Goal: Information Seeking & Learning: Learn about a topic

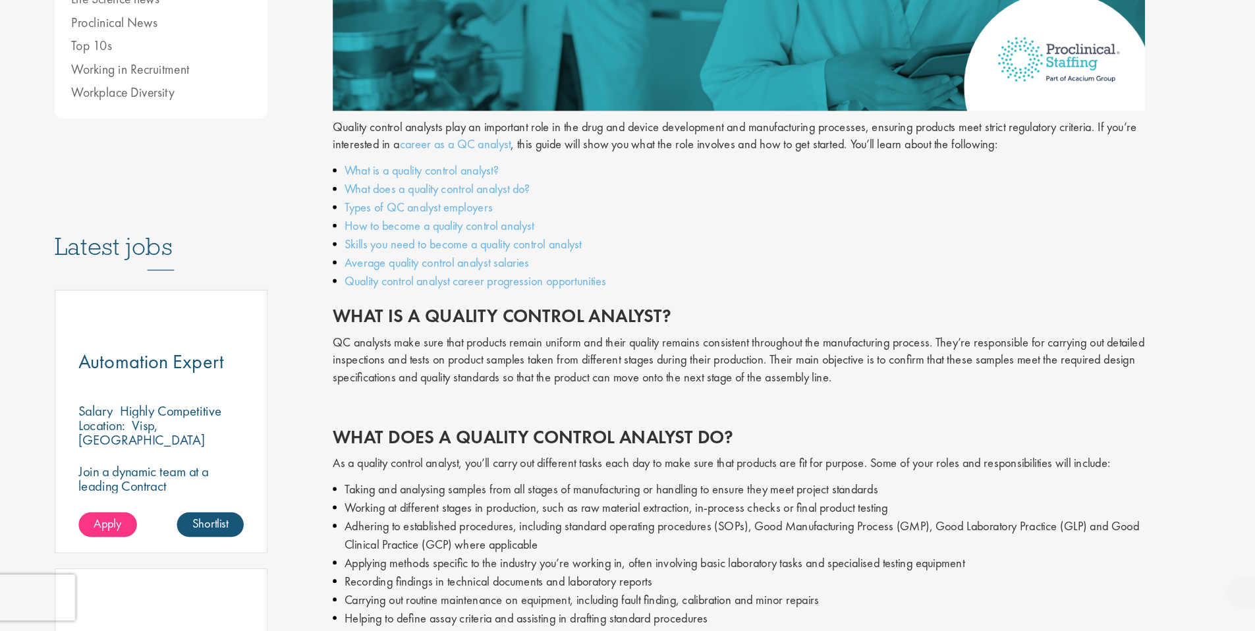
scroll to position [456, 0]
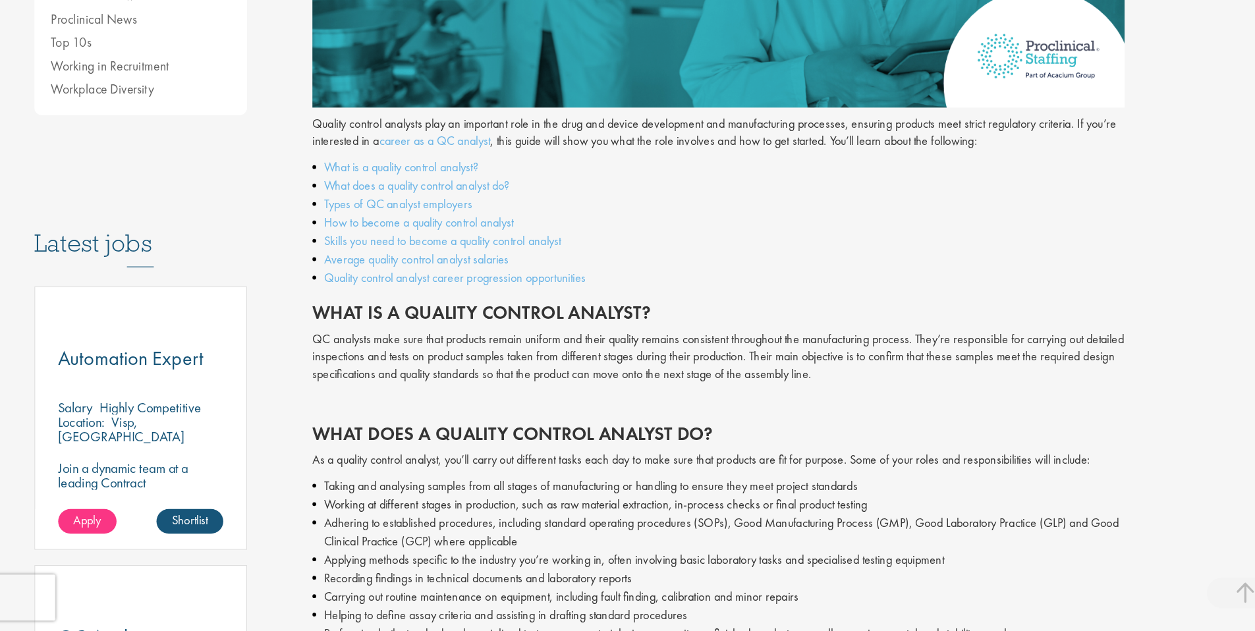
click at [757, 209] on p "Quality control analysts play an important role in the drug and device developm…" at bounding box center [746, 203] width 697 height 30
drag, startPoint x: 690, startPoint y: 213, endPoint x: 898, endPoint y: 213, distance: 208.8
click at [898, 213] on p "Quality control analysts play an important role in the drug and device developm…" at bounding box center [746, 203] width 697 height 30
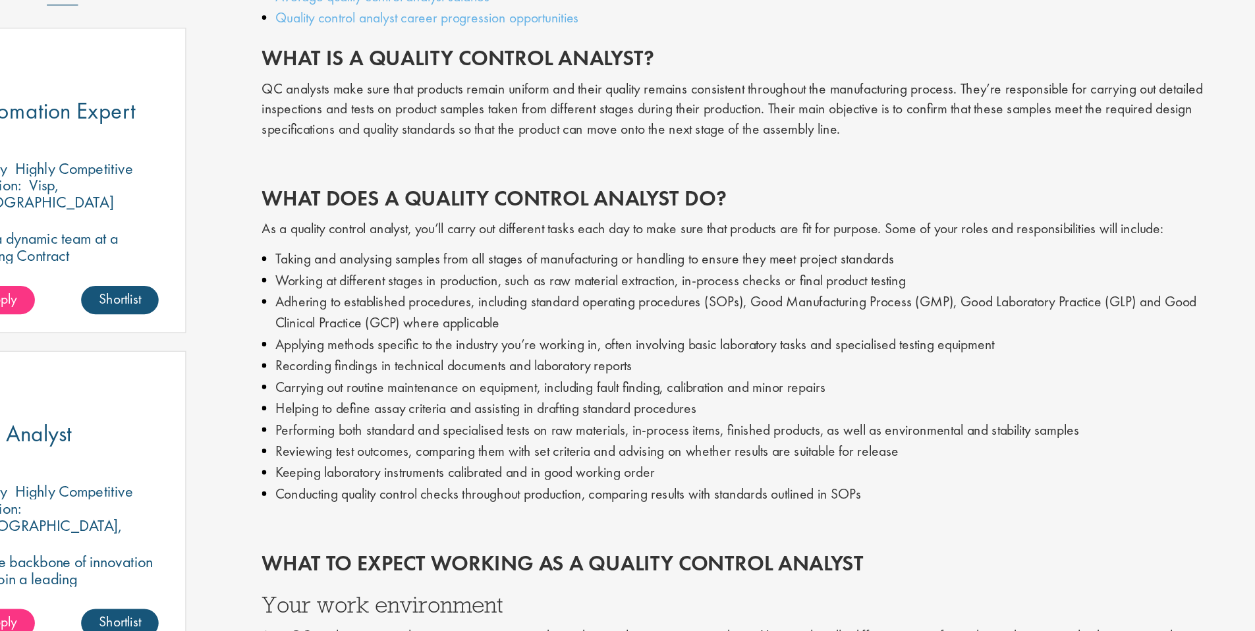
scroll to position [637, 0]
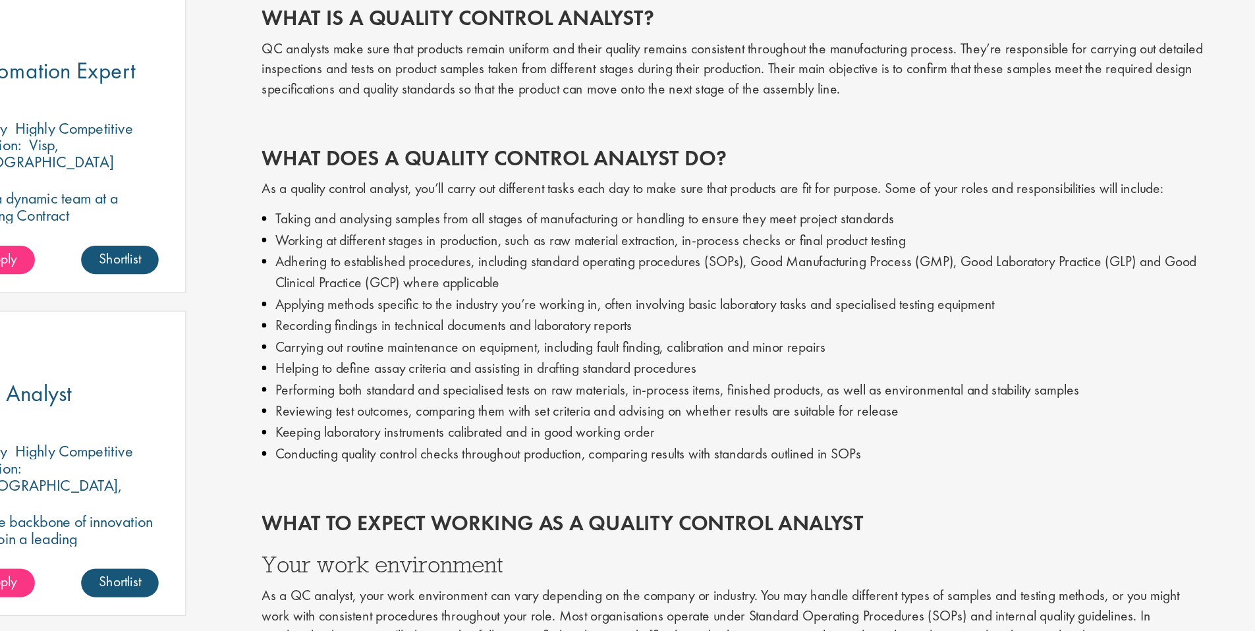
drag, startPoint x: 532, startPoint y: 327, endPoint x: 757, endPoint y: 379, distance: 230.6
click at [757, 379] on ul "Taking and analysing samples from all stages of manufacturing or handling to en…" at bounding box center [746, 413] width 697 height 190
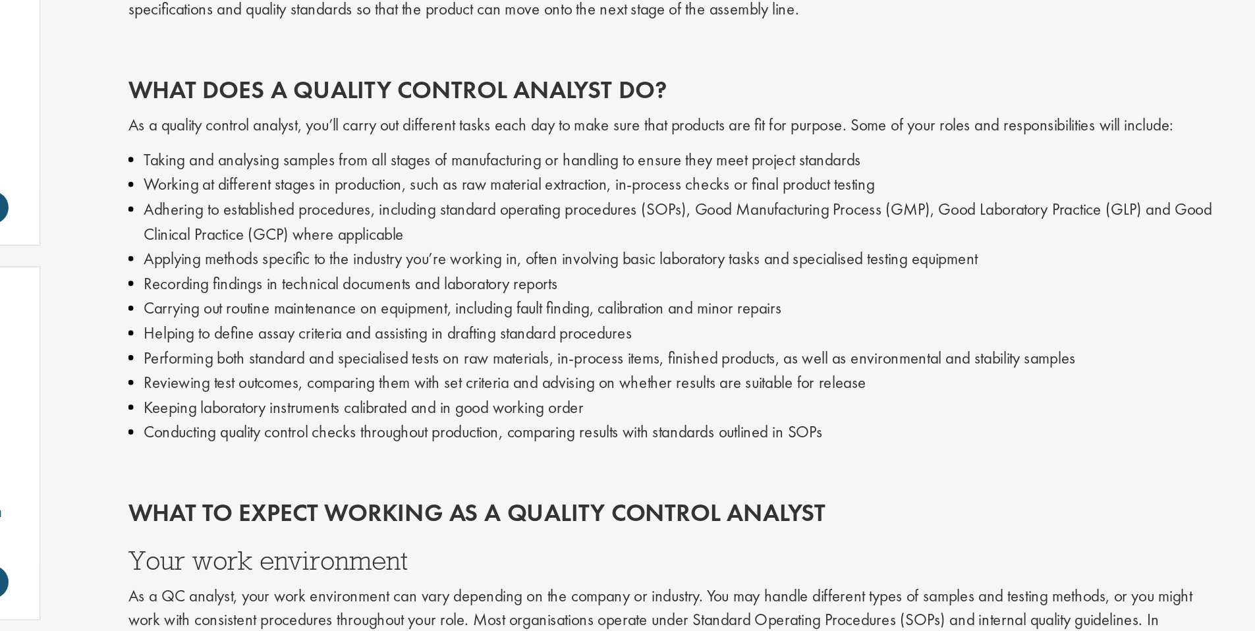
scroll to position [632, 0]
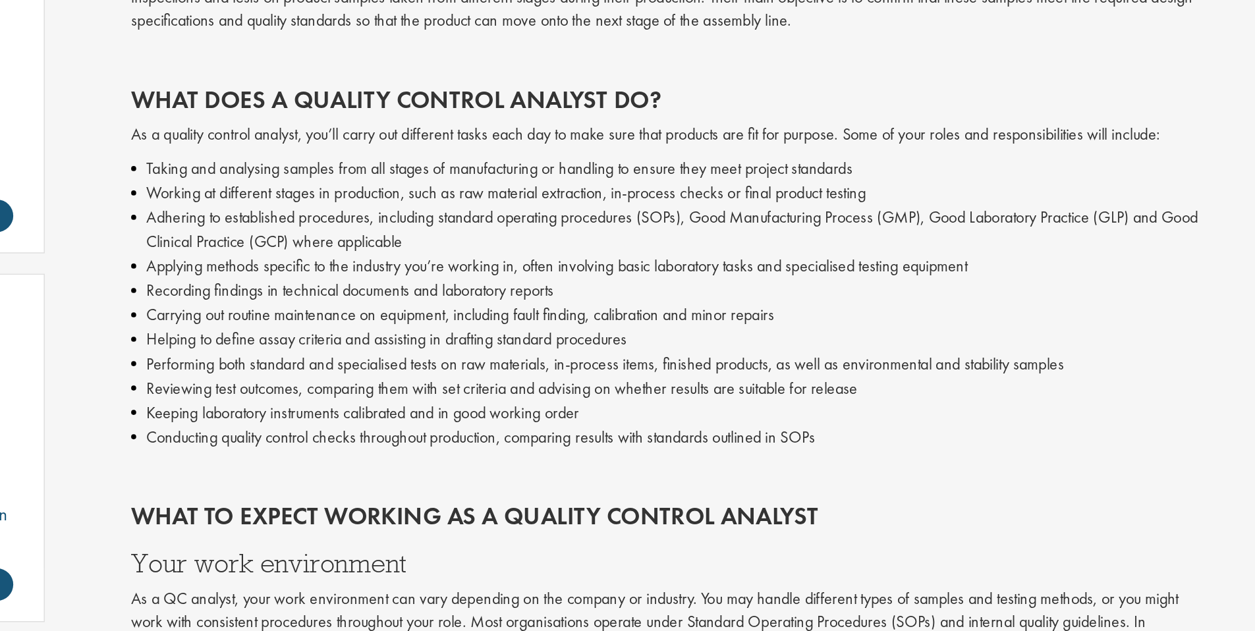
click at [648, 377] on li "Adhering to established procedures, including standard operating procedures (SO…" at bounding box center [746, 371] width 697 height 32
drag, startPoint x: 649, startPoint y: 381, endPoint x: 449, endPoint y: 364, distance: 201.0
click at [449, 364] on li "Adhering to established procedures, including standard operating procedures (SO…" at bounding box center [746, 371] width 697 height 32
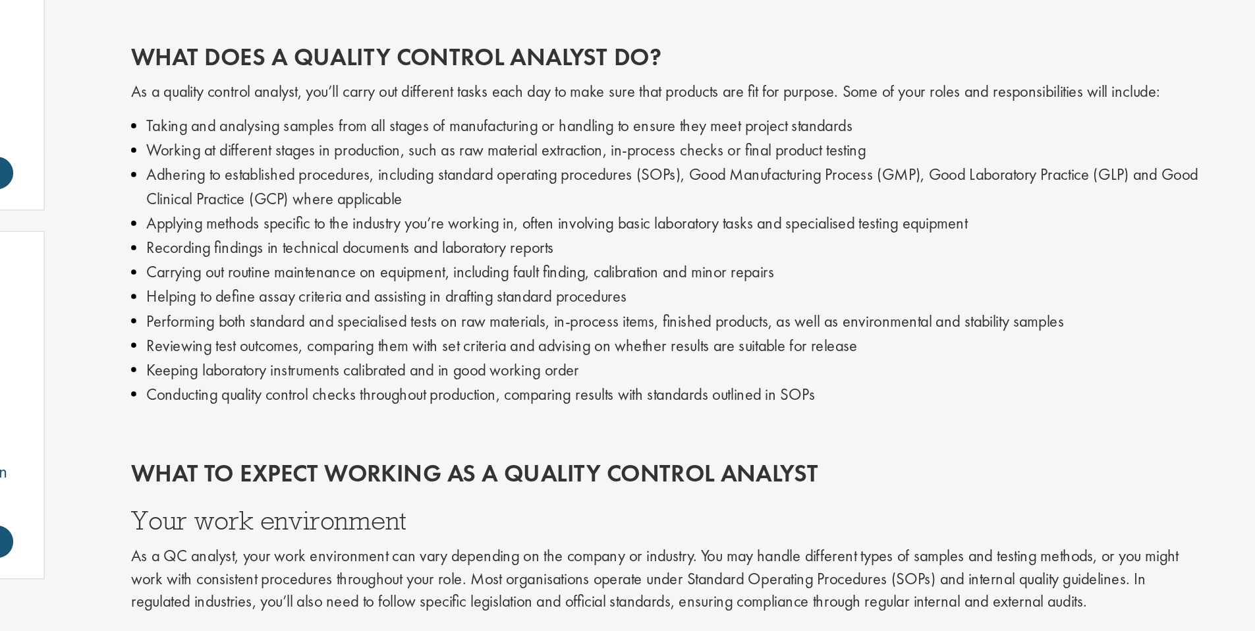
scroll to position [659, 0]
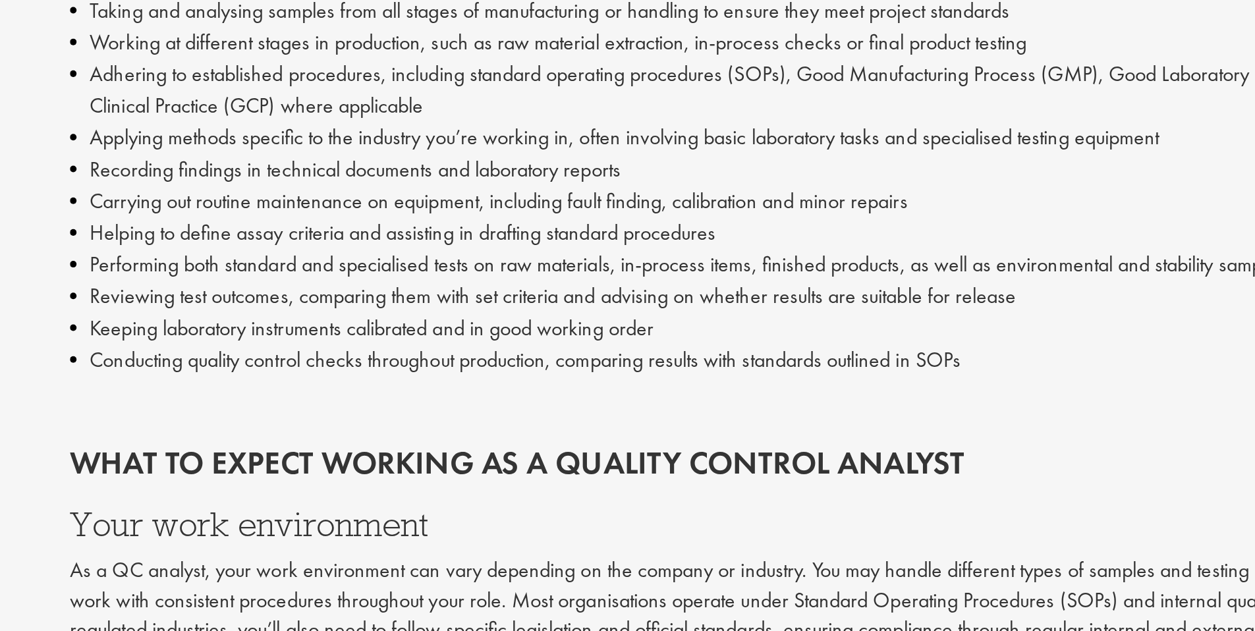
drag, startPoint x: 481, startPoint y: 381, endPoint x: 653, endPoint y: 395, distance: 171.8
click at [653, 395] on ul "Taking and analysing samples from all stages of manufacturing or handling to en…" at bounding box center [746, 391] width 697 height 190
drag, startPoint x: 551, startPoint y: 391, endPoint x: 729, endPoint y: 414, distance: 179.9
click at [730, 414] on ul "Taking and analysing samples from all stages of manufacturing or handling to en…" at bounding box center [746, 391] width 697 height 190
click at [526, 424] on li "Performing both standard and specialised tests on raw materials, in-process ite…" at bounding box center [746, 431] width 697 height 16
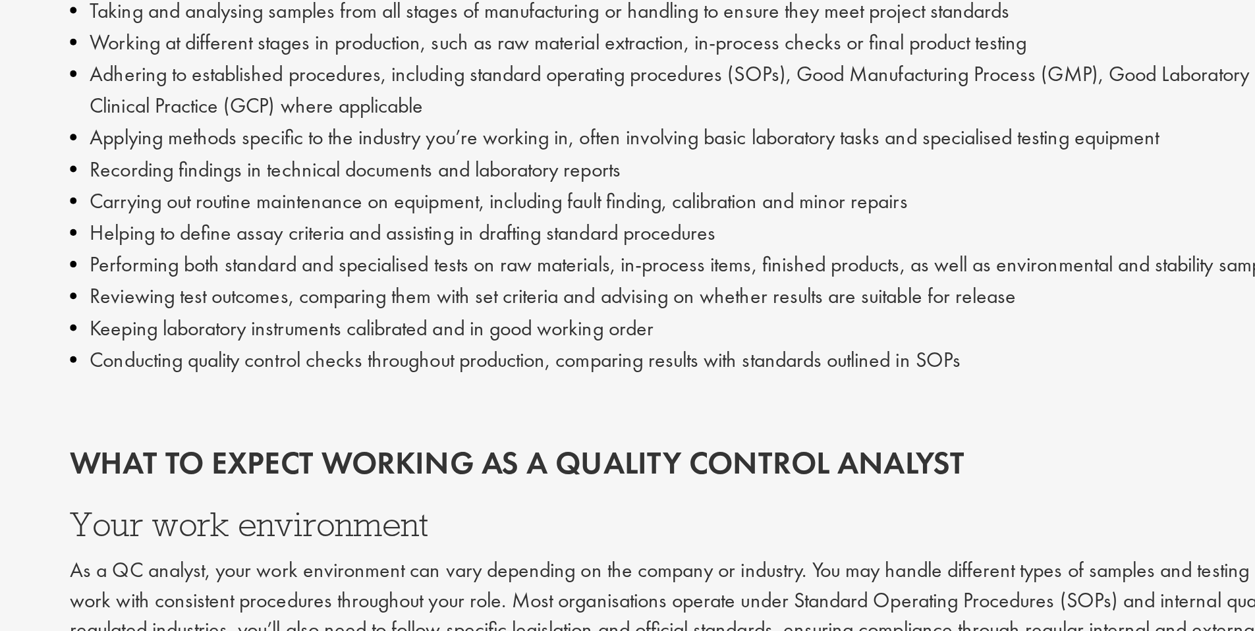
click at [526, 424] on li "Performing both standard and specialised tests on raw materials, in-process ite…" at bounding box center [746, 431] width 697 height 16
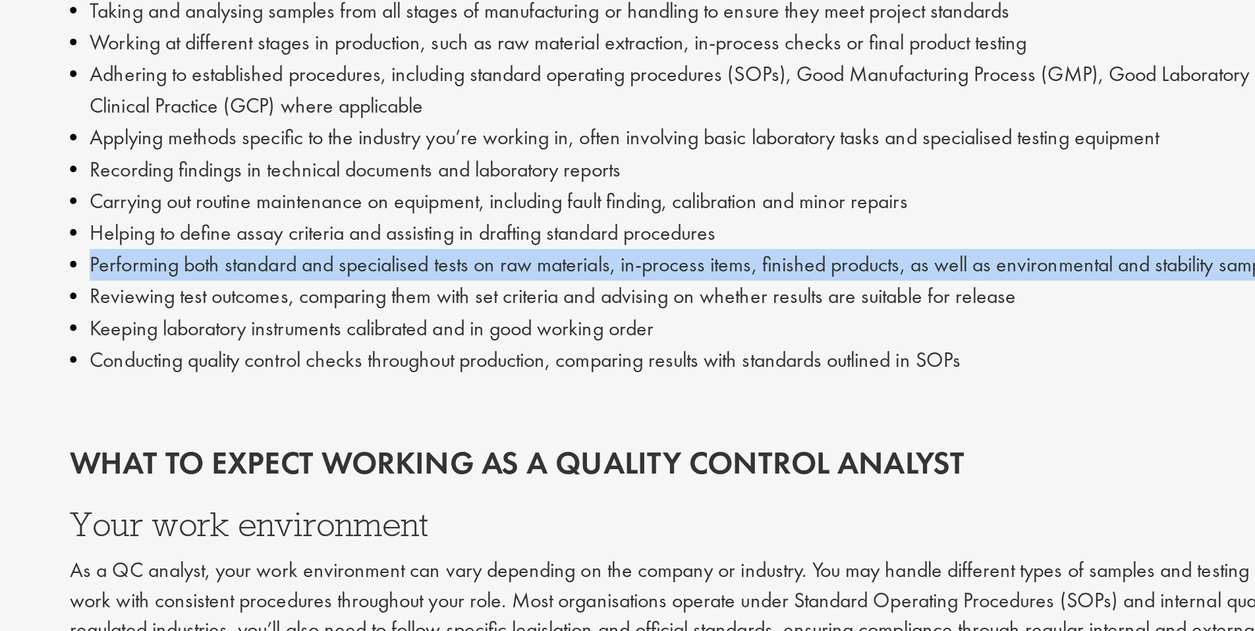
click at [518, 418] on li "Helping to define assay criteria and assisting in drafting standard procedures" at bounding box center [746, 415] width 697 height 16
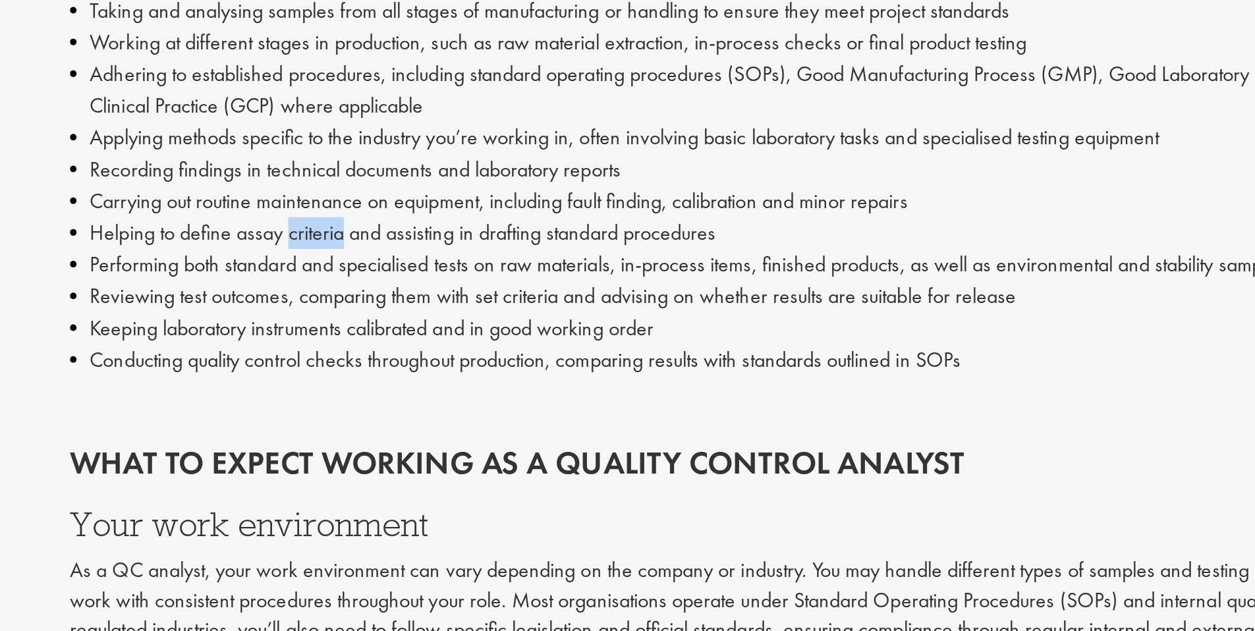
click at [518, 418] on li "Helping to define assay criteria and assisting in drafting standard procedures" at bounding box center [746, 415] width 697 height 16
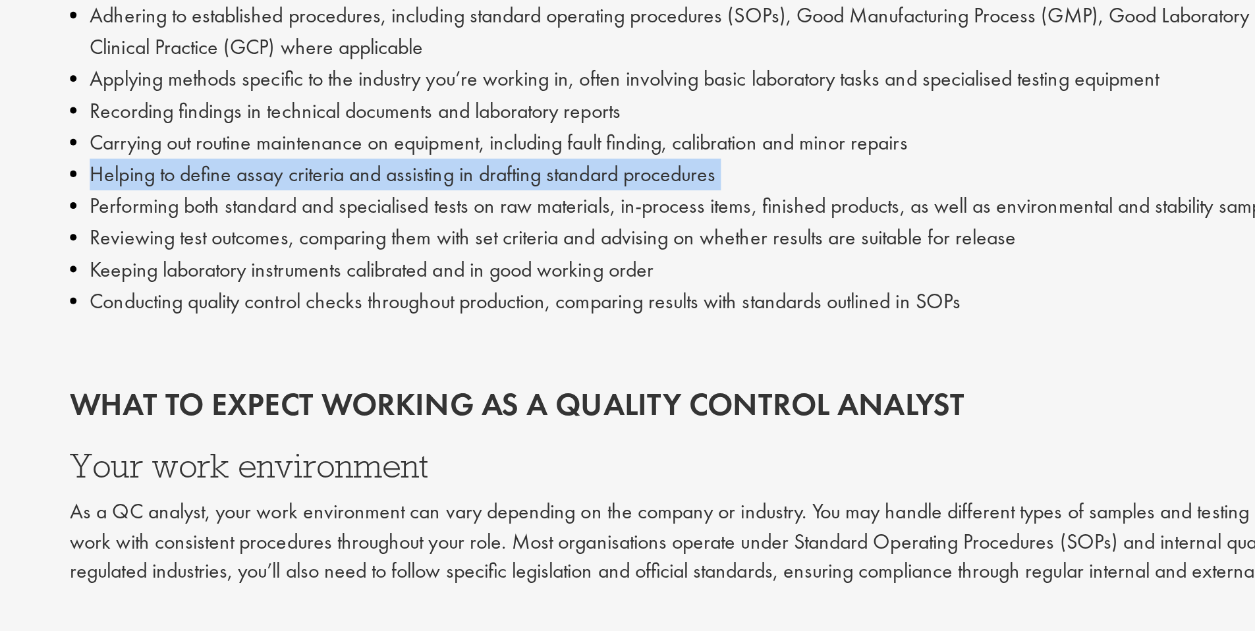
scroll to position [671, 0]
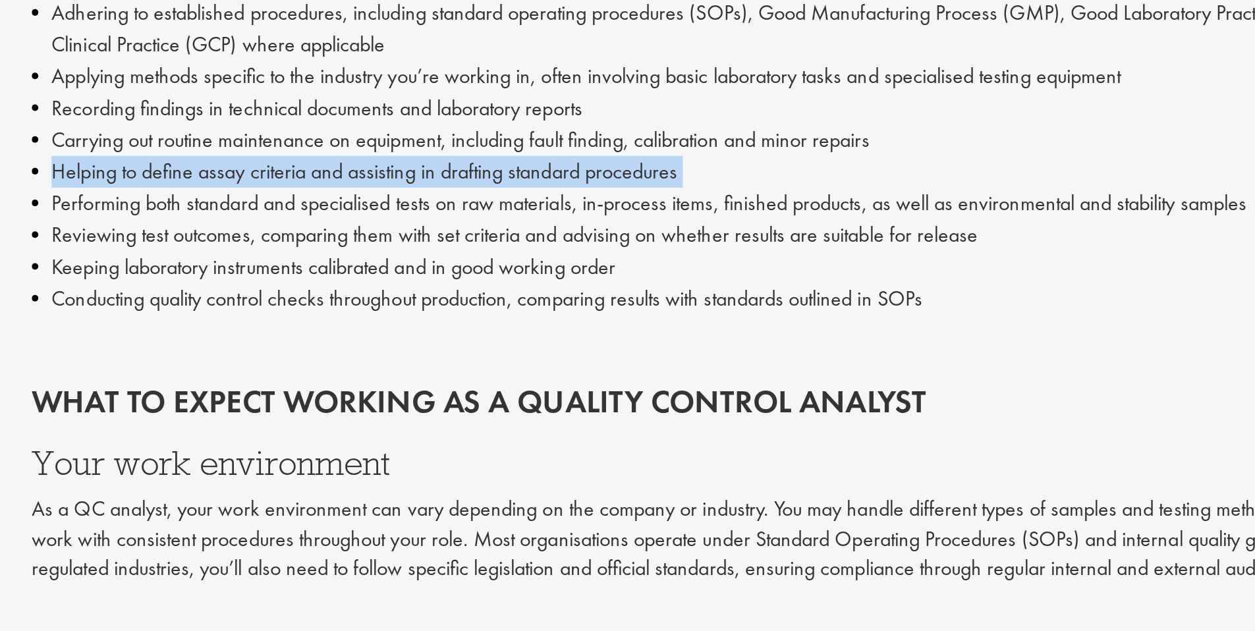
click at [510, 443] on li "Keeping laboratory instruments calibrated and in good working order" at bounding box center [746, 450] width 697 height 16
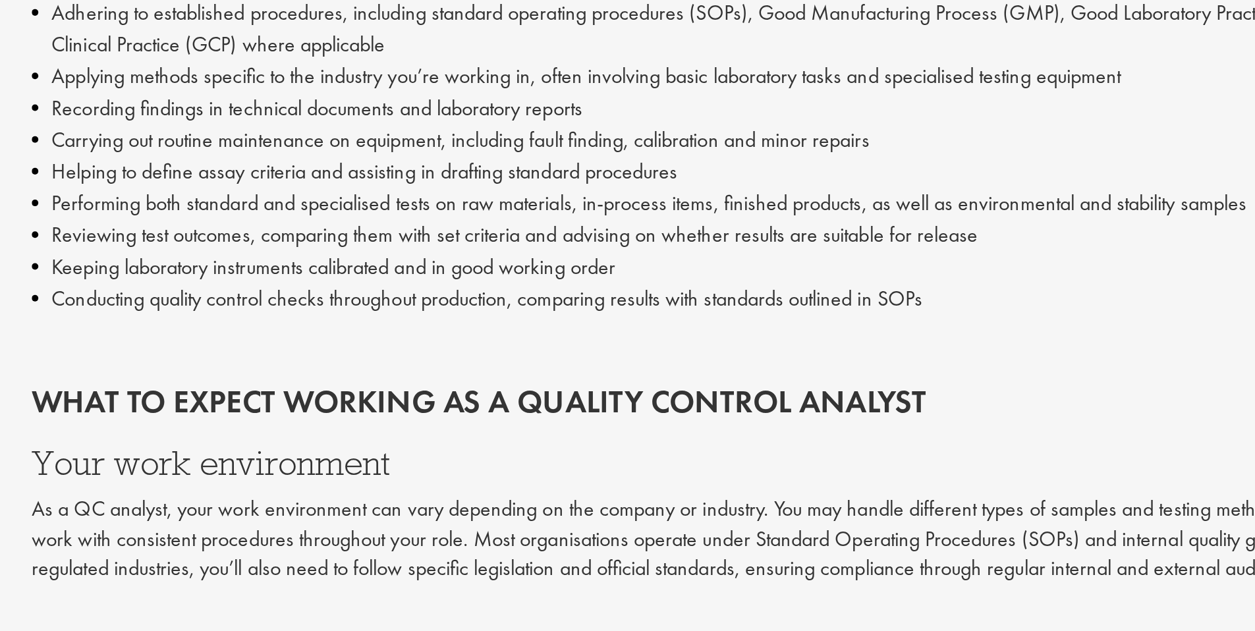
click at [510, 443] on li "Keeping laboratory instruments calibrated and in good working order" at bounding box center [746, 450] width 697 height 16
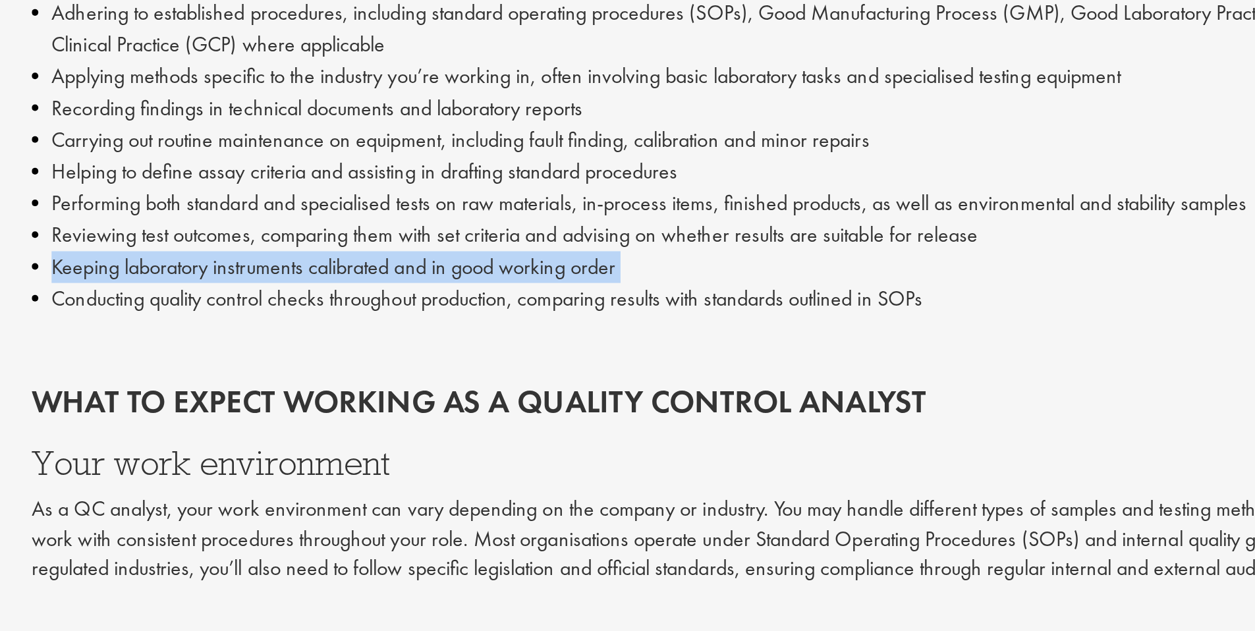
click at [470, 426] on li "Reviewing test outcomes, comparing them with set criteria and advising on wheth…" at bounding box center [746, 434] width 697 height 16
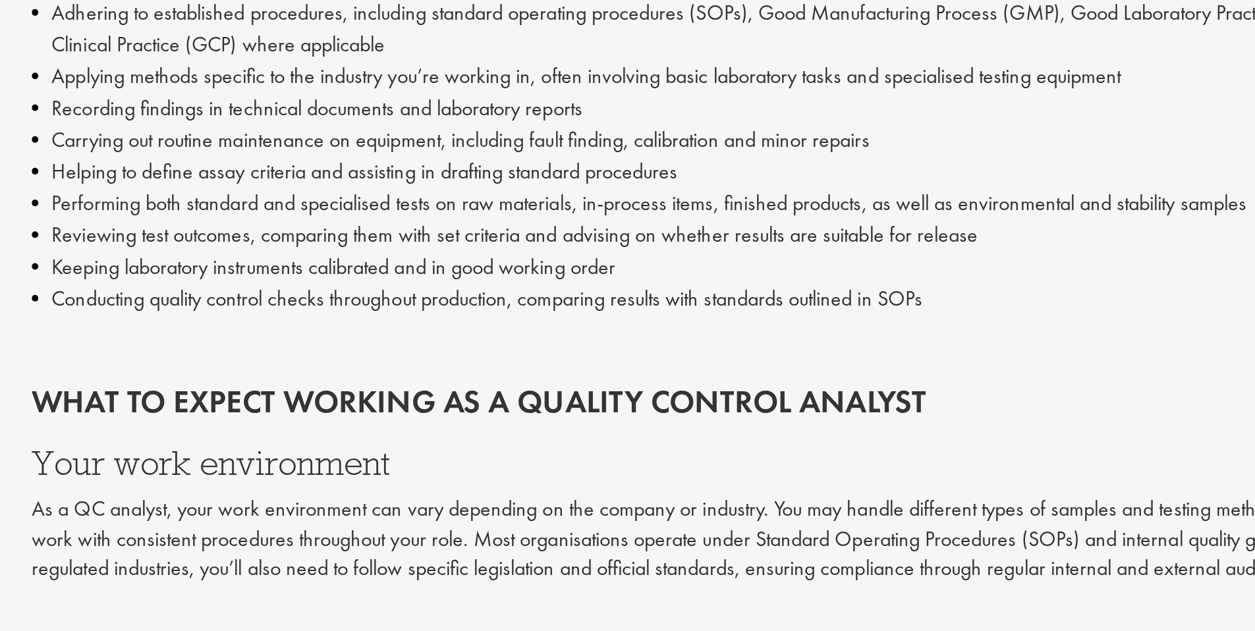
click at [470, 426] on li "Reviewing test outcomes, comparing them with set criteria and advising on wheth…" at bounding box center [746, 434] width 697 height 16
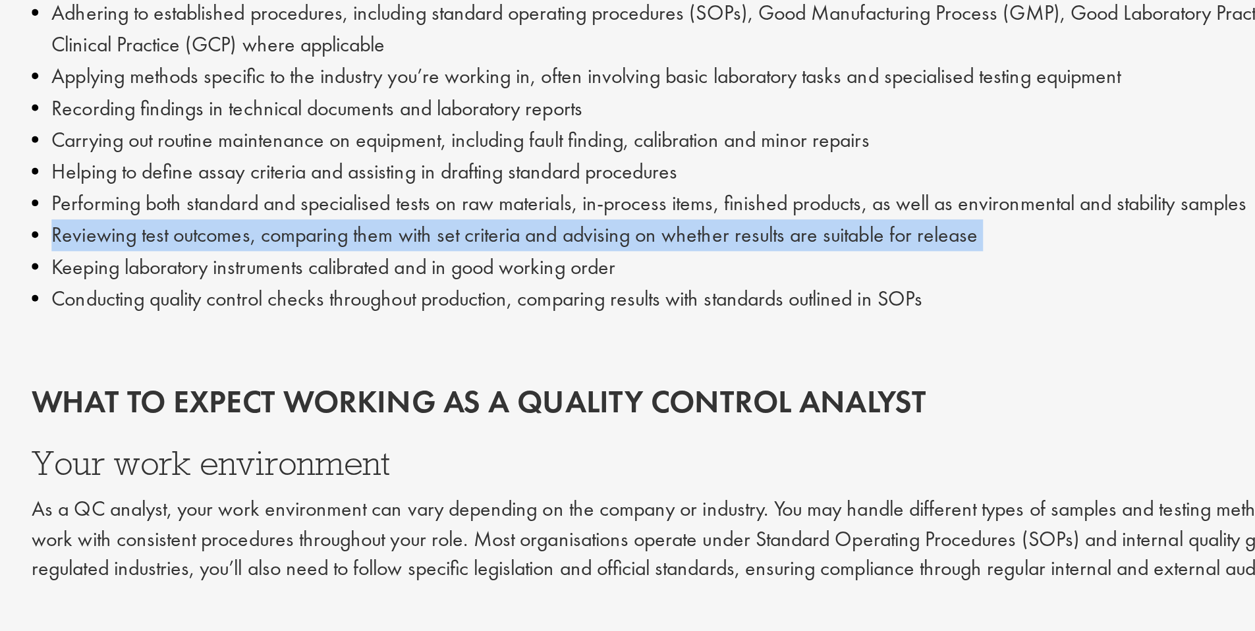
click at [528, 439] on li "Reviewing test outcomes, comparing them with set criteria and advising on wheth…" at bounding box center [746, 434] width 697 height 16
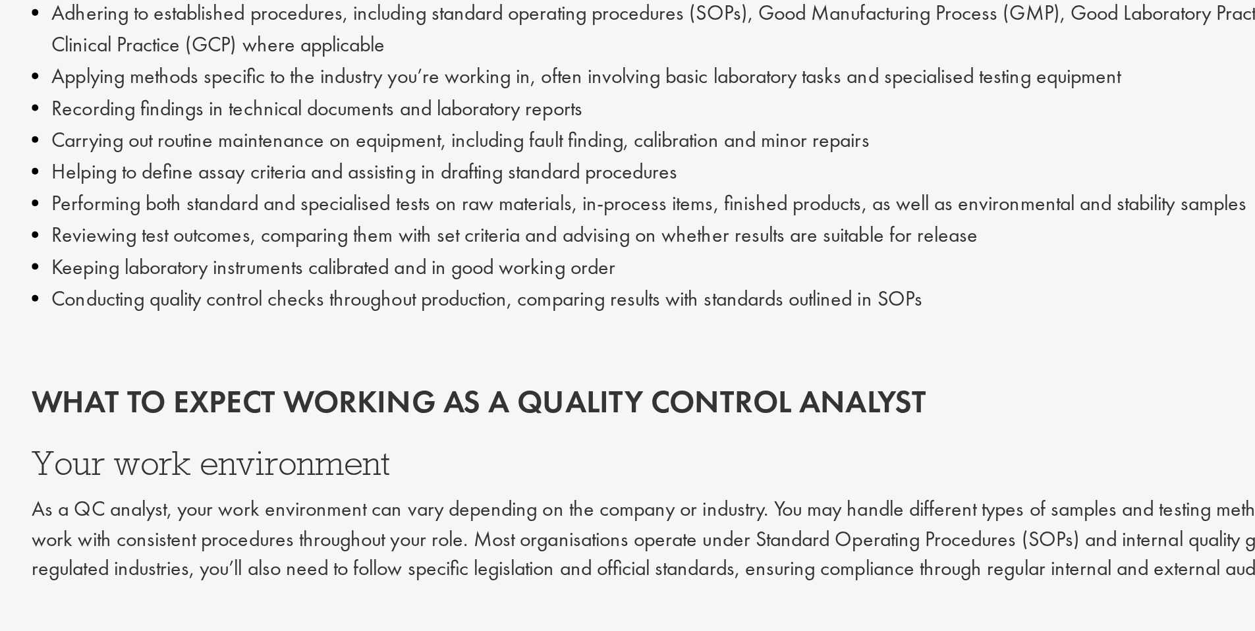
click at [528, 439] on li "Reviewing test outcomes, comparing them with set criteria and advising on wheth…" at bounding box center [746, 434] width 697 height 16
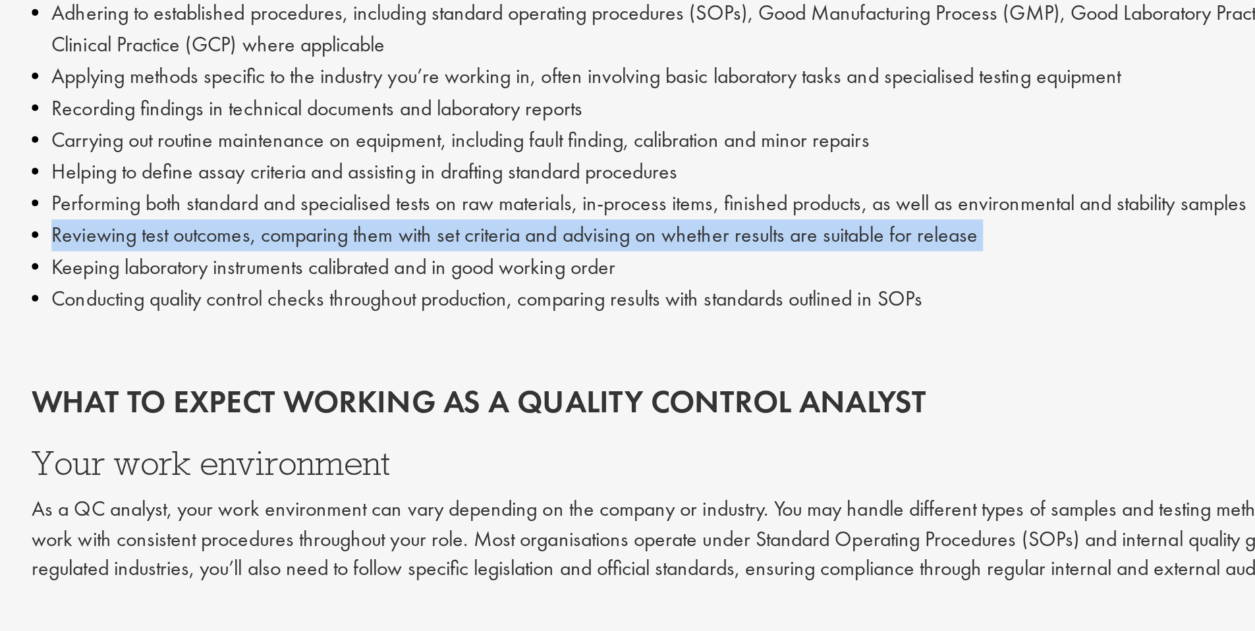
click at [535, 449] on li "Keeping laboratory instruments calibrated and in good working order" at bounding box center [746, 450] width 697 height 16
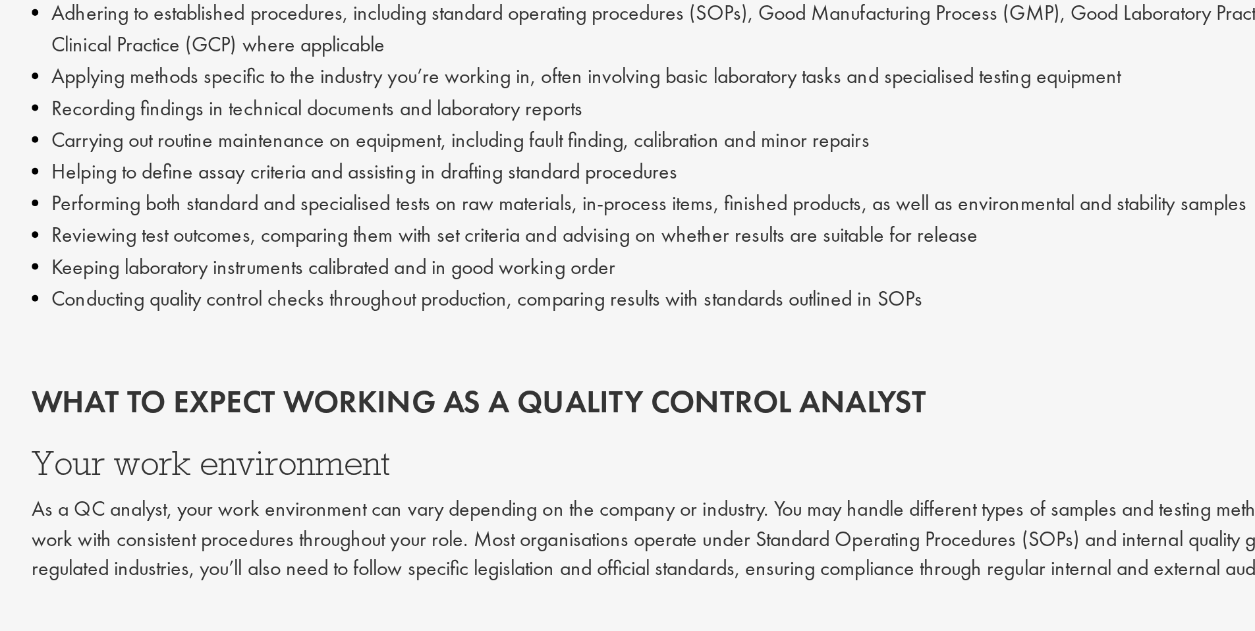
click at [535, 449] on li "Keeping laboratory instruments calibrated and in good working order" at bounding box center [746, 450] width 697 height 16
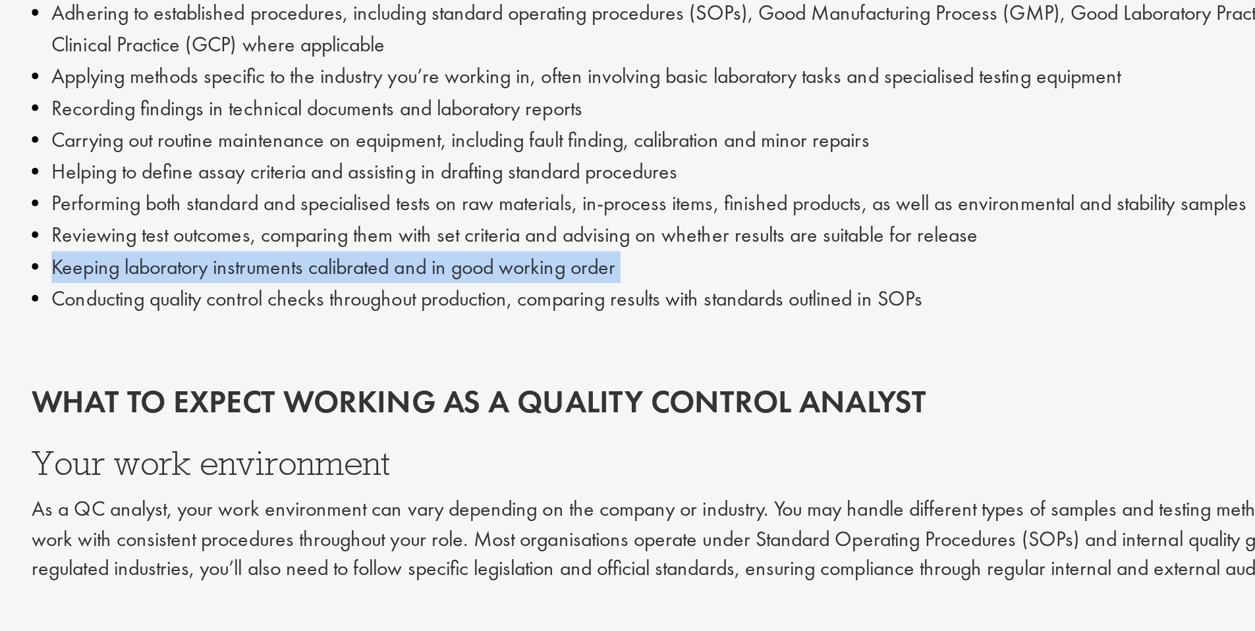
click at [535, 449] on li "Keeping laboratory instruments calibrated and in good working order" at bounding box center [746, 450] width 697 height 16
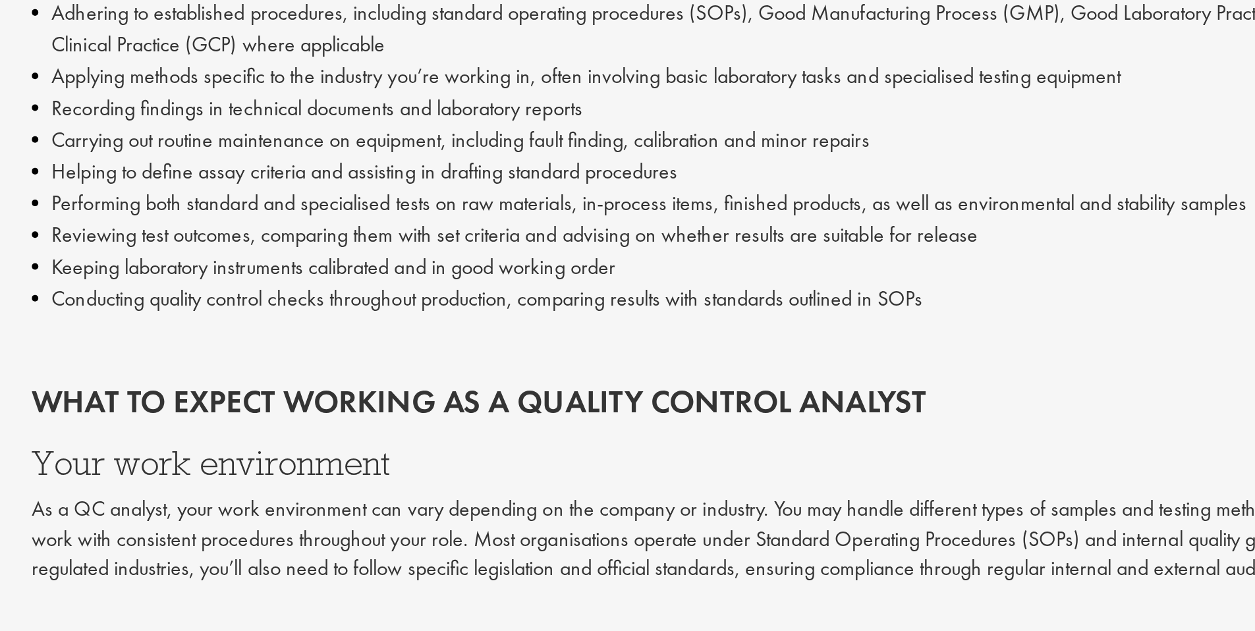
click at [535, 449] on li "Keeping laboratory instruments calibrated and in good working order" at bounding box center [746, 450] width 697 height 16
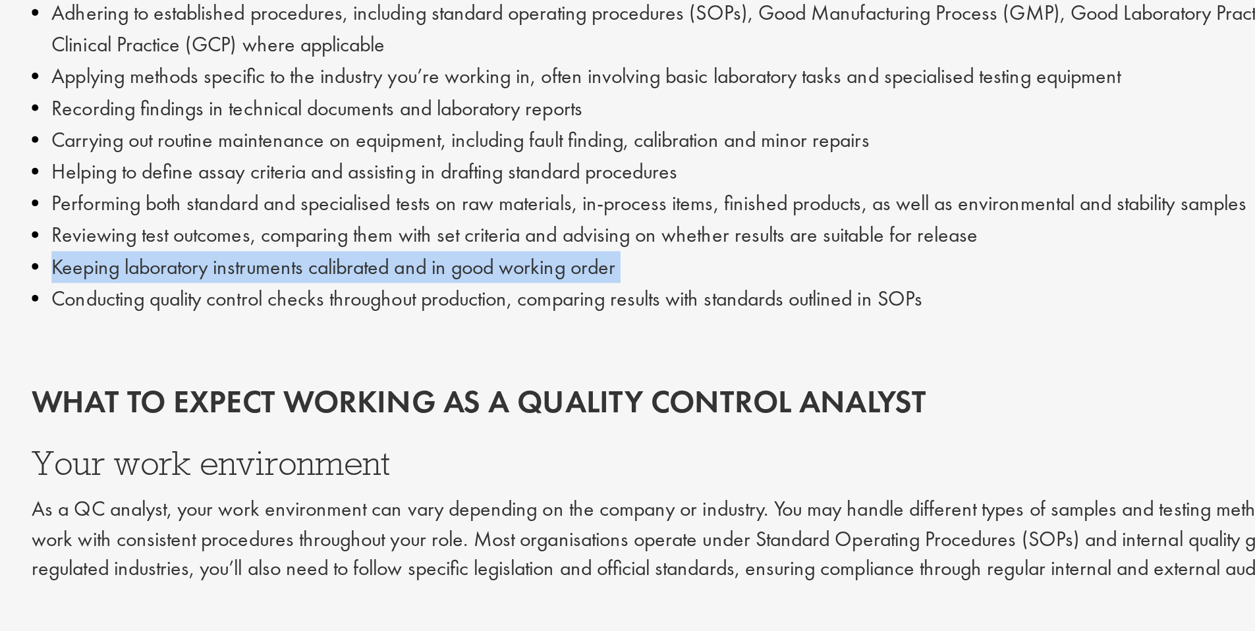
click at [539, 468] on li "Conducting quality control checks throughout production, comparing results with…" at bounding box center [746, 466] width 697 height 16
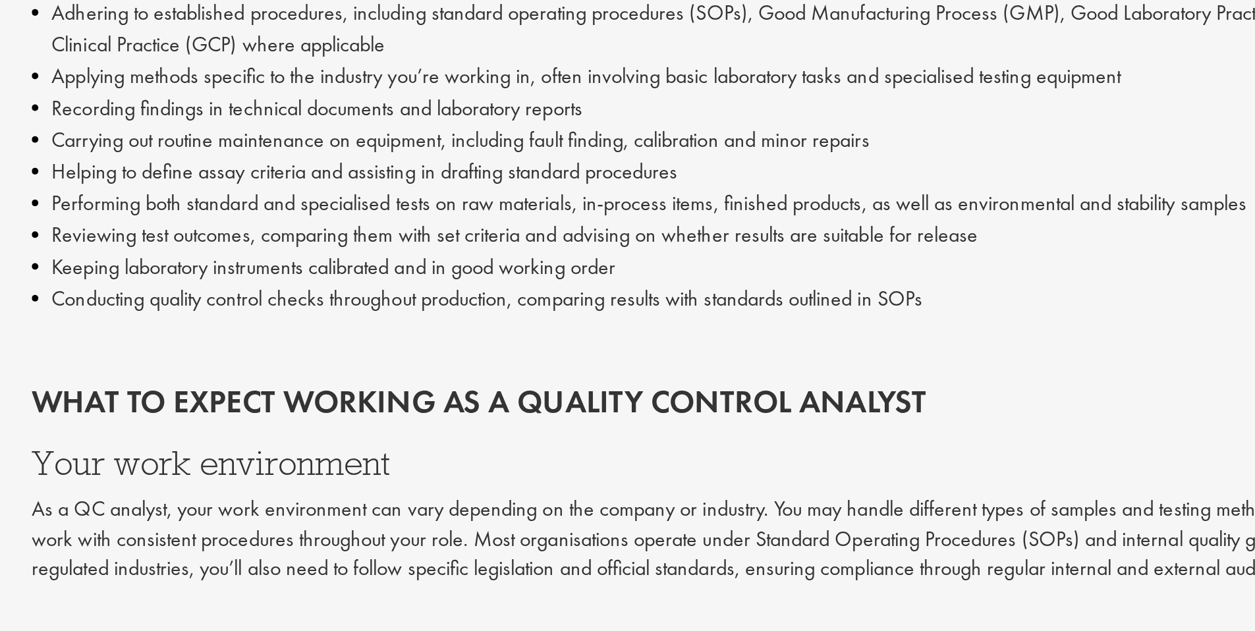
click at [539, 468] on li "Conducting quality control checks throughout production, comparing results with…" at bounding box center [746, 466] width 697 height 16
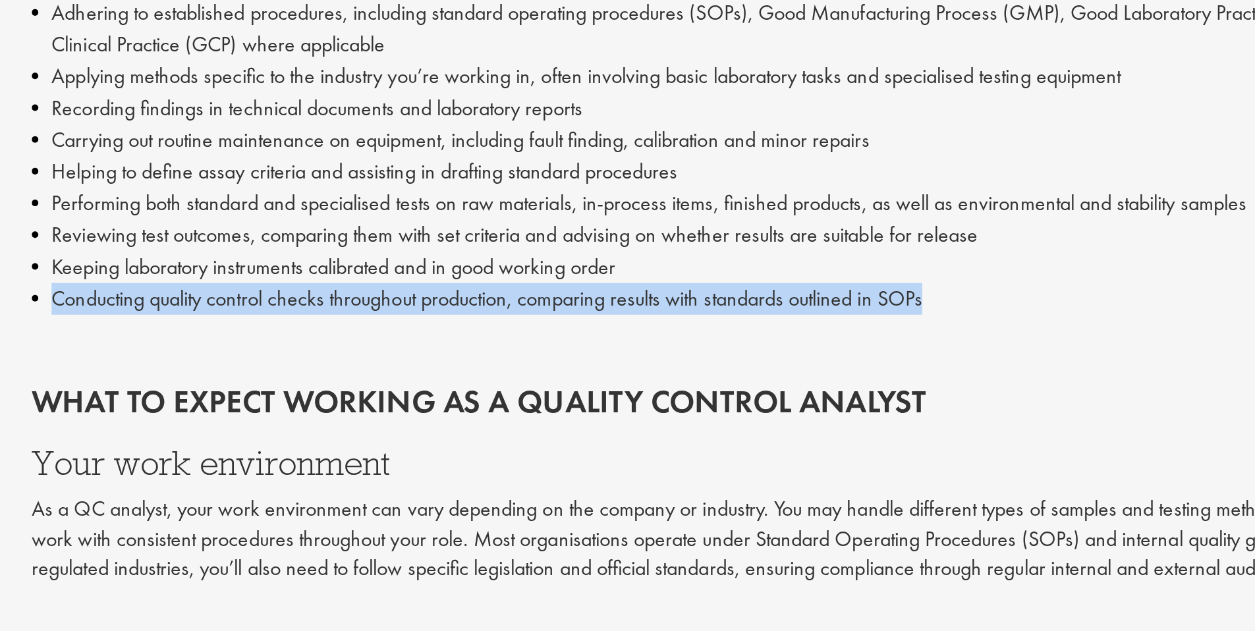
click at [516, 451] on li "Keeping laboratory instruments calibrated and in good working order" at bounding box center [746, 450] width 697 height 16
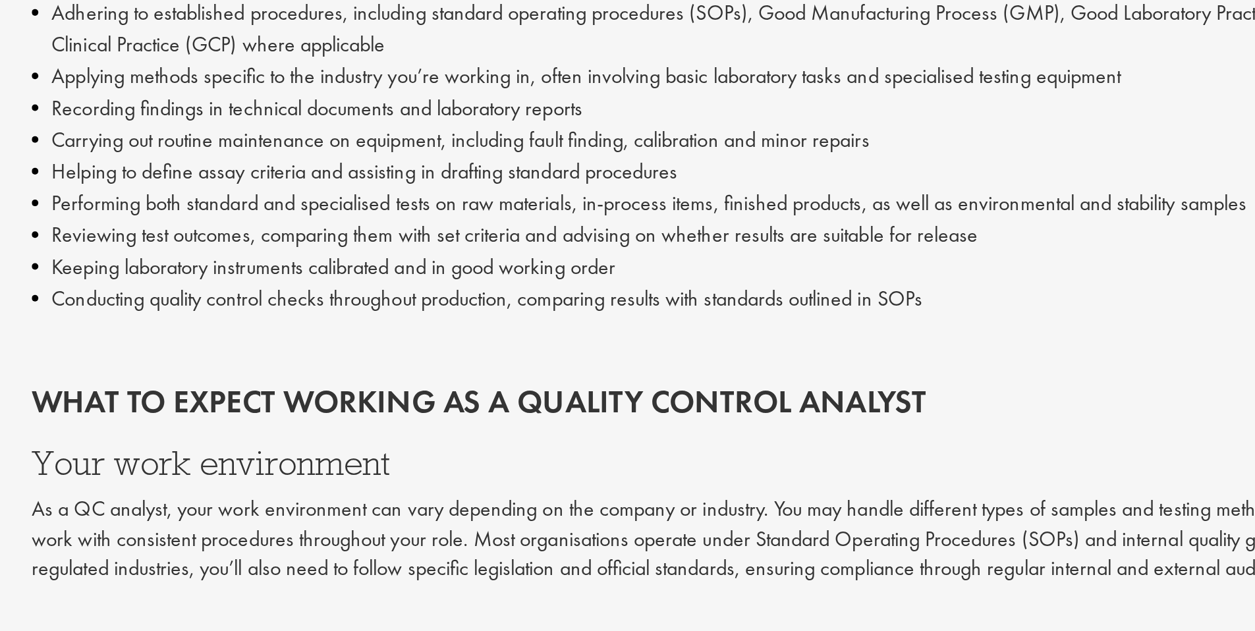
click at [516, 451] on li "Keeping laboratory instruments calibrated and in good working order" at bounding box center [746, 450] width 697 height 16
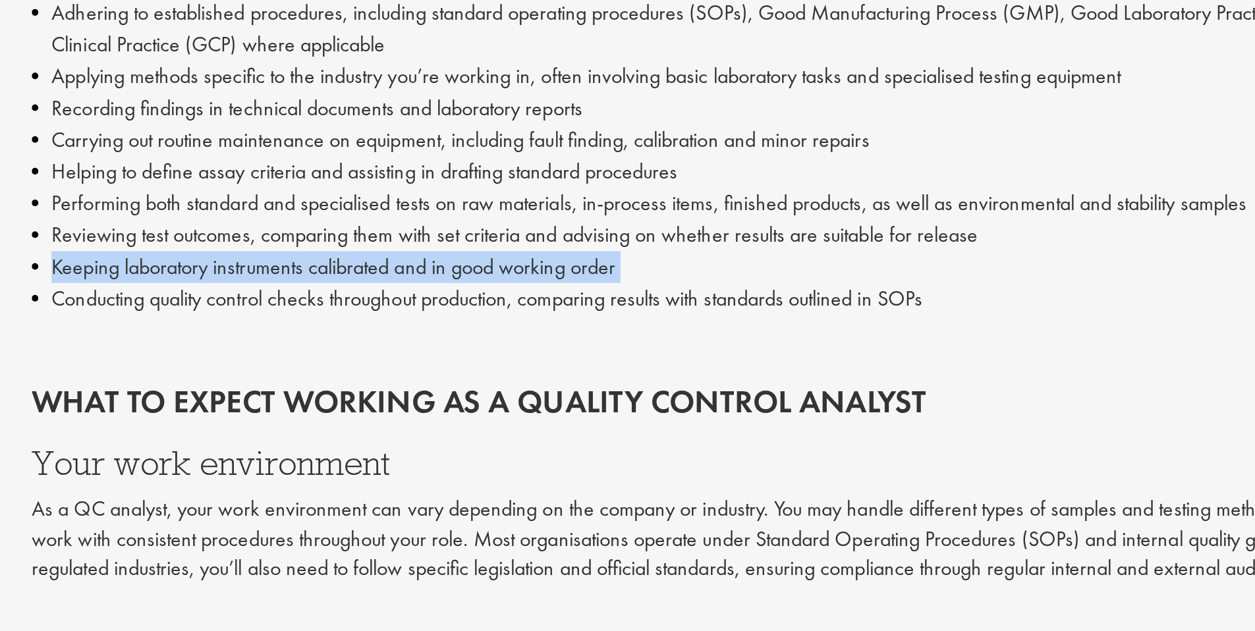
click at [517, 464] on li "Conducting quality control checks throughout production, comparing results with…" at bounding box center [746, 466] width 697 height 16
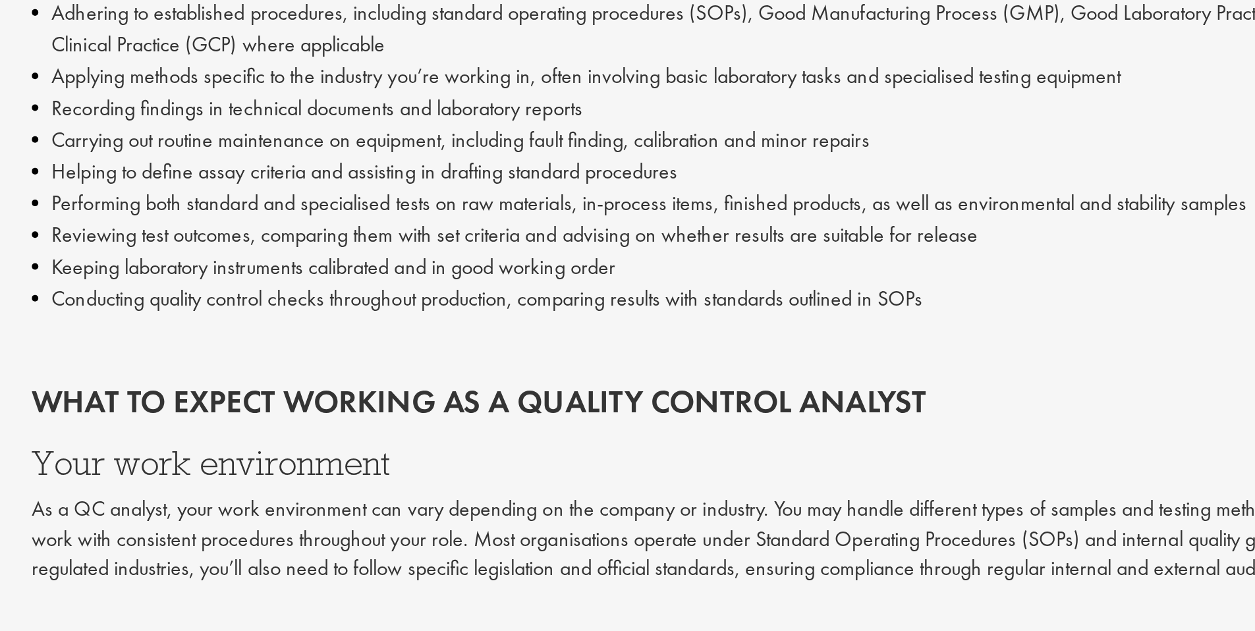
click at [517, 464] on li "Conducting quality control checks throughout production, comparing results with…" at bounding box center [746, 466] width 697 height 16
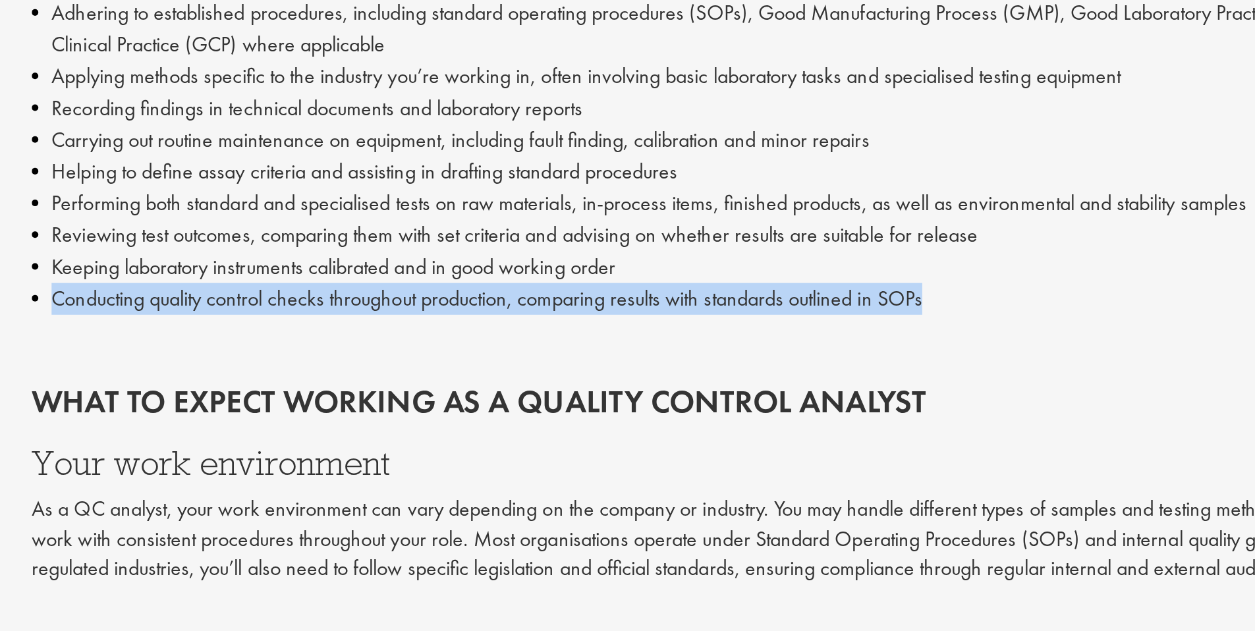
click at [658, 480] on p at bounding box center [746, 487] width 697 height 15
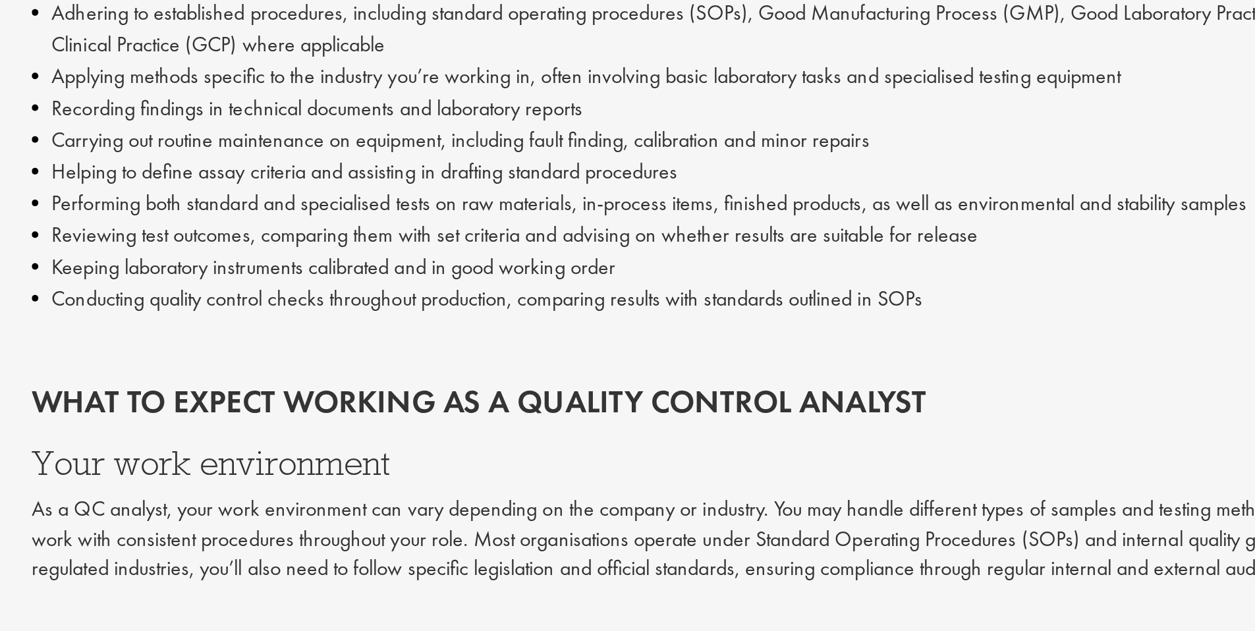
click at [658, 480] on p at bounding box center [746, 487] width 697 height 15
click at [645, 465] on li "Conducting quality control checks throughout production, comparing results with…" at bounding box center [746, 466] width 697 height 16
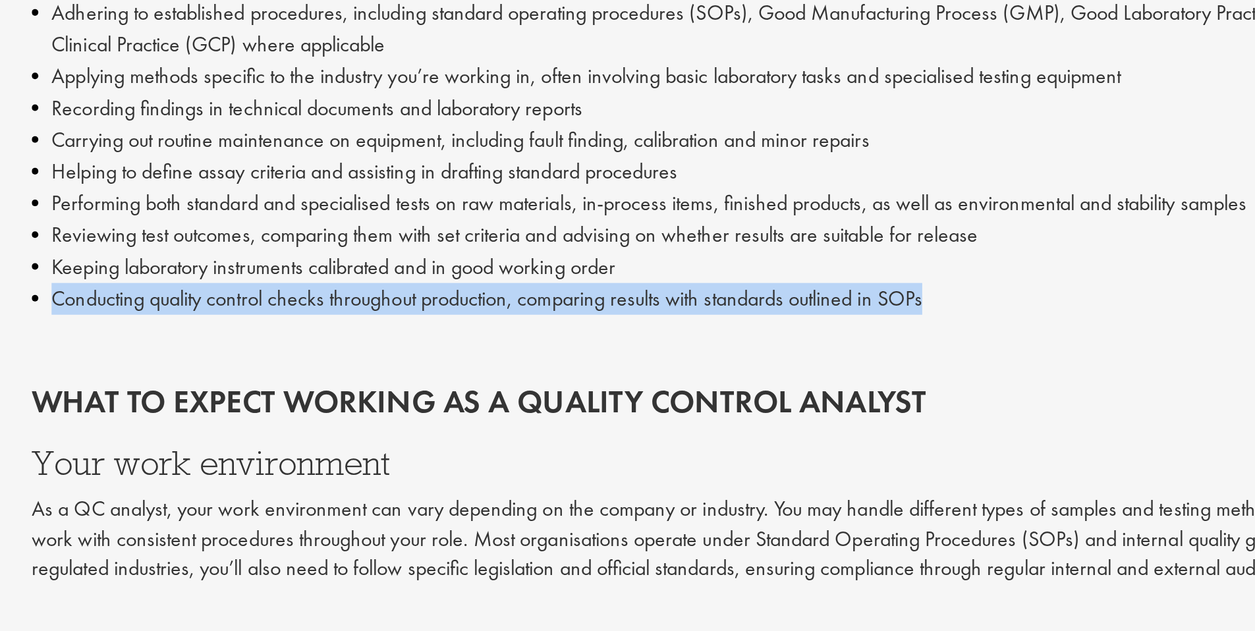
scroll to position [670, 0]
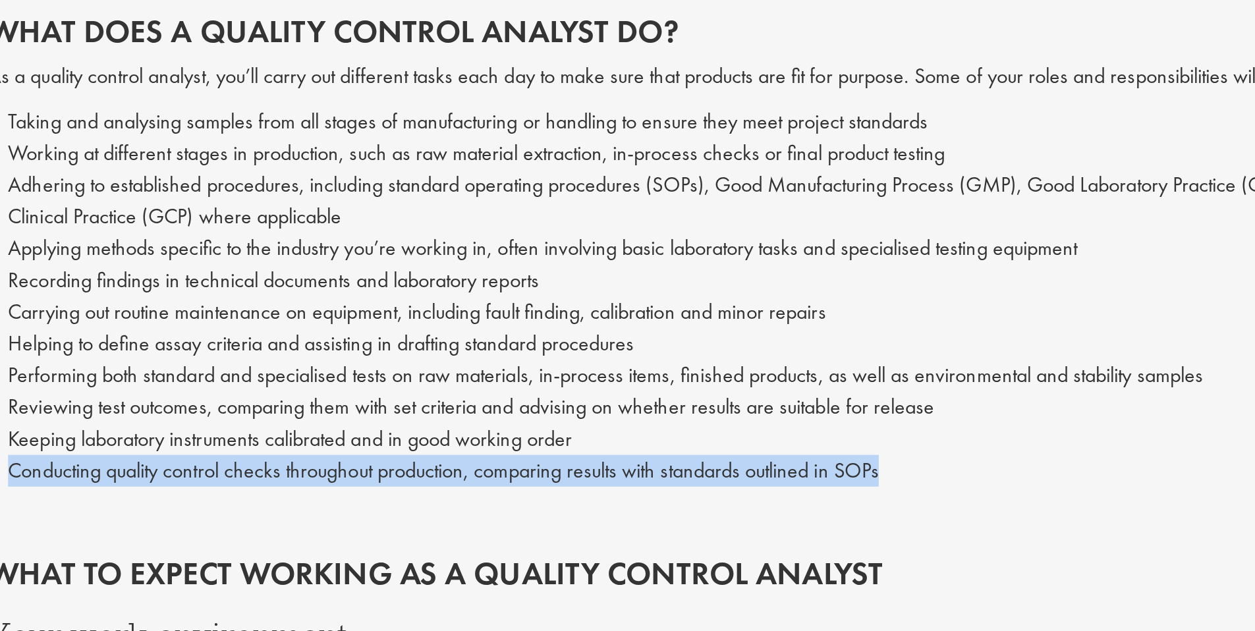
click at [541, 317] on li "Adhering to established procedures, including standard operating procedures (SO…" at bounding box center [746, 333] width 697 height 32
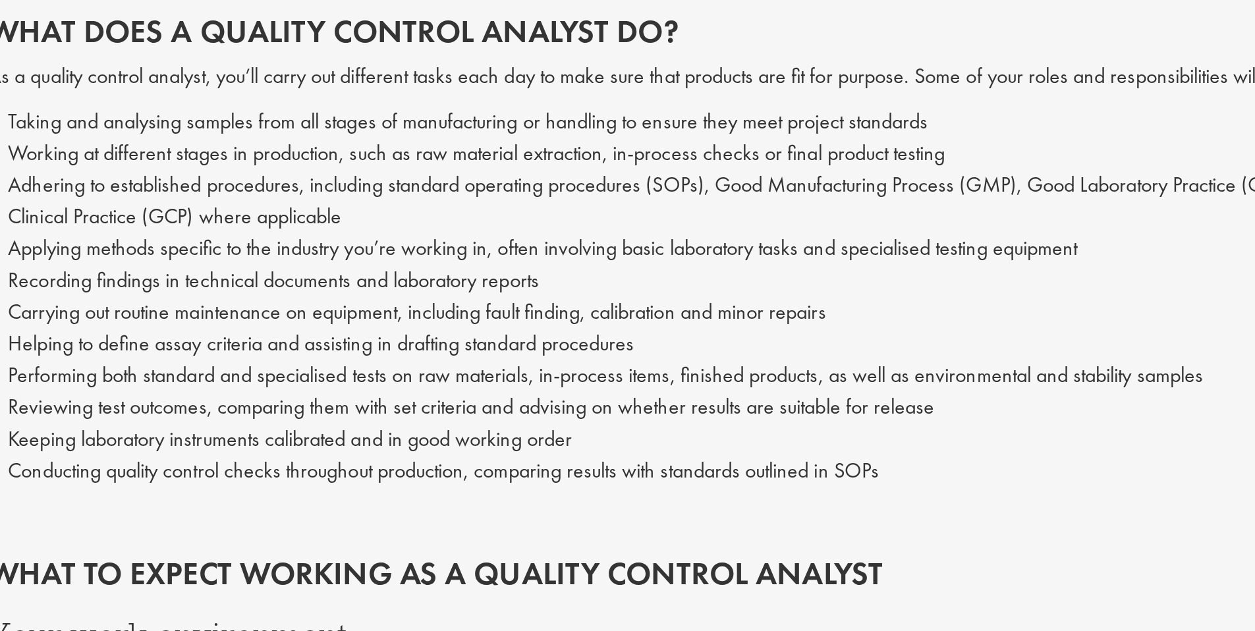
click at [541, 317] on li "Adhering to established procedures, including standard operating procedures (SO…" at bounding box center [746, 333] width 697 height 32
click at [545, 327] on li "Adhering to established procedures, including standard operating procedures (SO…" at bounding box center [746, 333] width 697 height 32
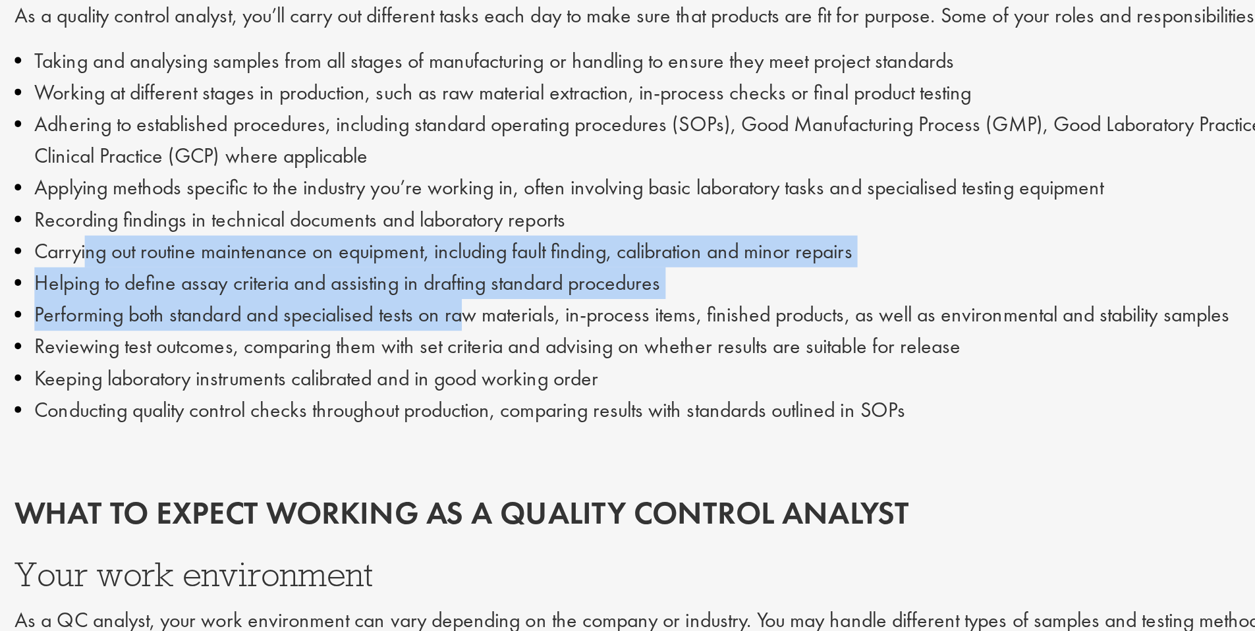
drag, startPoint x: 435, startPoint y: 389, endPoint x: 620, endPoint y: 427, distance: 188.9
click at [620, 427] on ul "Taking and analysing samples from all stages of manufacturing or handling to en…" at bounding box center [746, 380] width 697 height 190
click at [620, 427] on li "Reviewing test outcomes, comparing them with set criteria and advising on wheth…" at bounding box center [746, 435] width 697 height 16
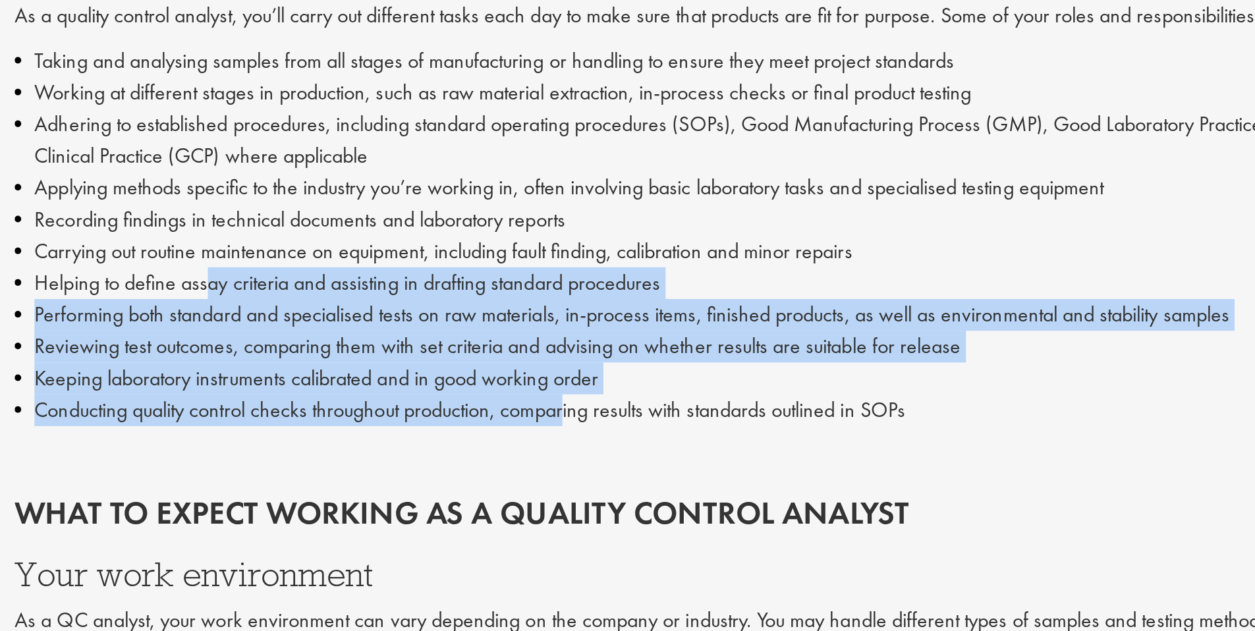
drag, startPoint x: 495, startPoint y: 397, endPoint x: 675, endPoint y: 462, distance: 191.9
click at [675, 462] on ul "Taking and analysing samples from all stages of manufacturing or handling to en…" at bounding box center [746, 380] width 697 height 190
click at [605, 394] on li "Carrying out routine maintenance on equipment, including fault finding, calibra…" at bounding box center [746, 388] width 697 height 16
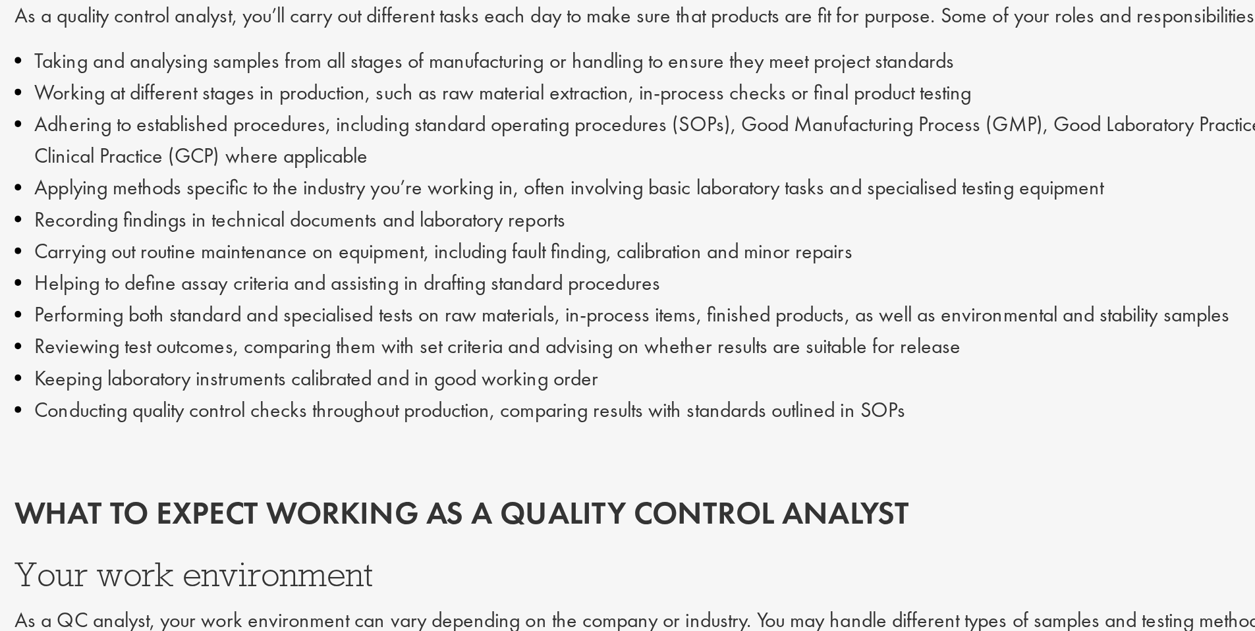
click at [605, 394] on li "Carrying out routine maintenance on equipment, including fault finding, calibra…" at bounding box center [746, 388] width 697 height 16
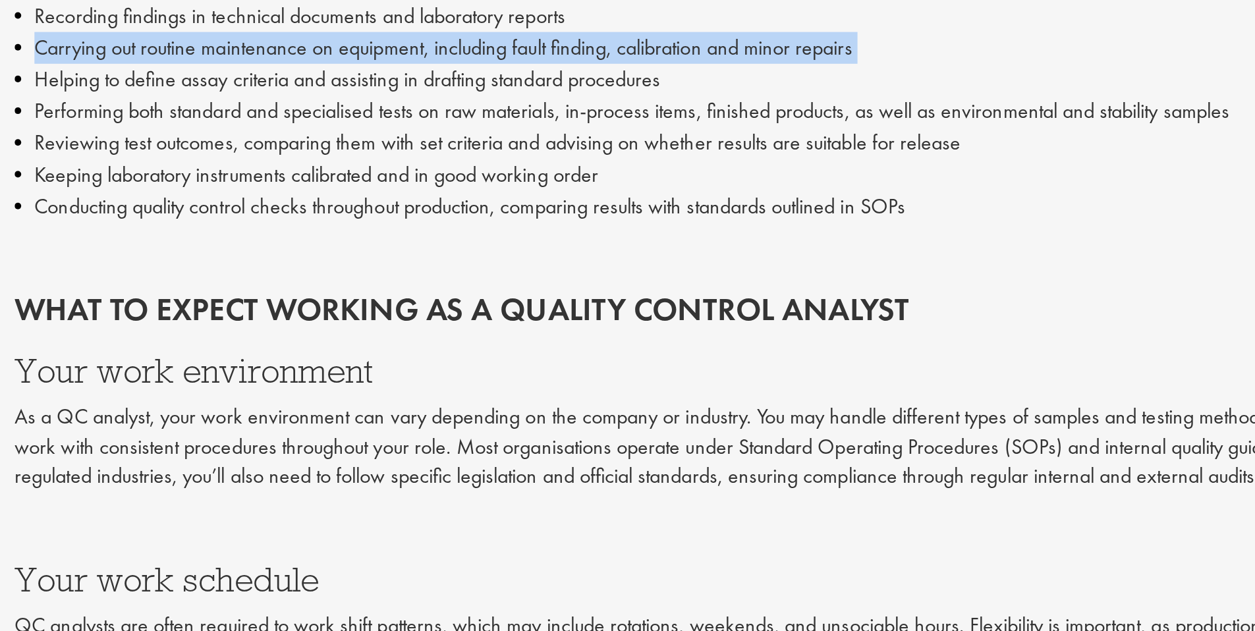
scroll to position [716, 0]
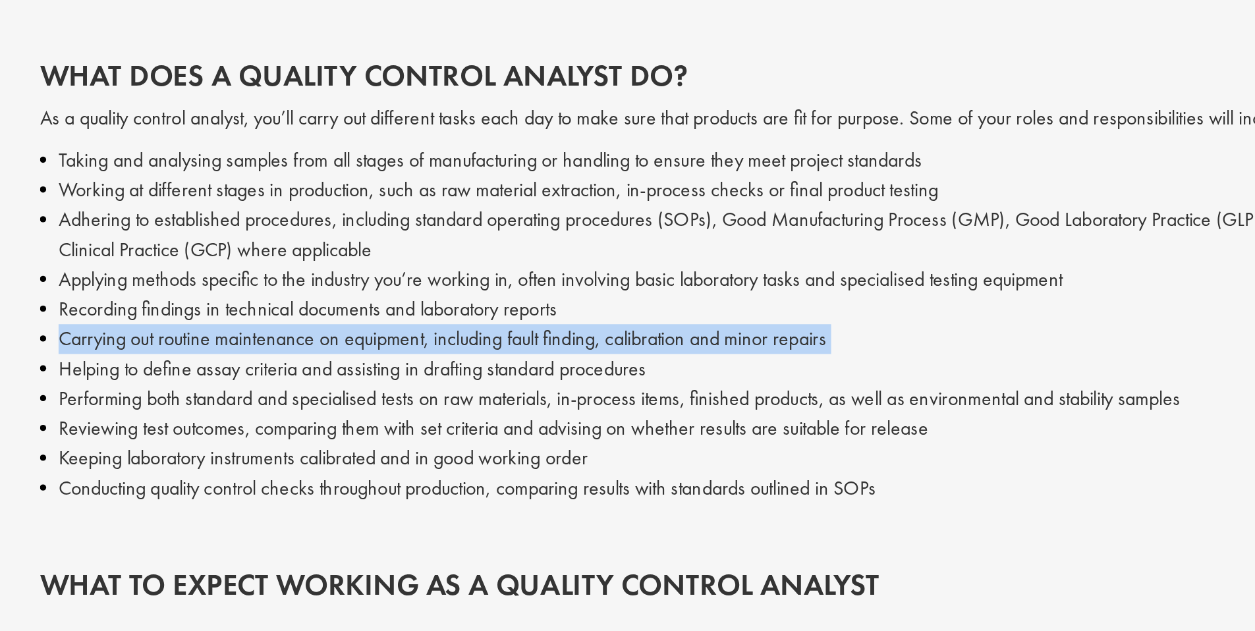
click at [700, 336] on li "Carrying out routine maintenance on equipment, including fault finding, calibra…" at bounding box center [746, 342] width 697 height 16
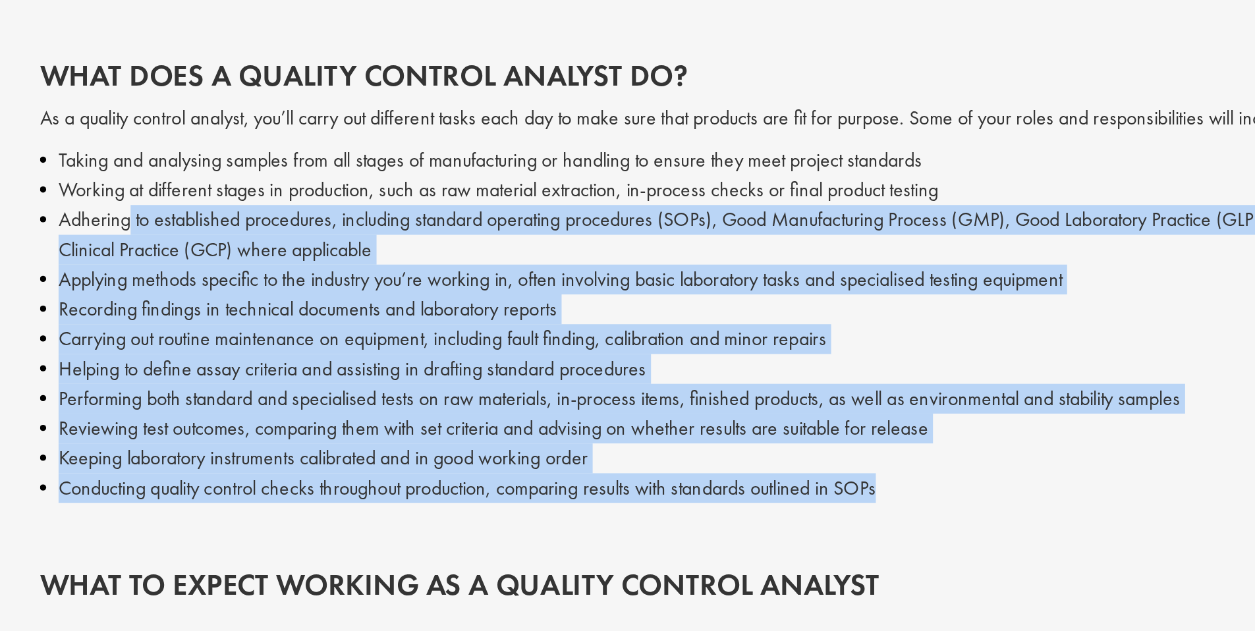
drag, startPoint x: 893, startPoint y: 433, endPoint x: 447, endPoint y: 282, distance: 470.7
click at [447, 282] on li "Adhering to established procedures, including standard operating procedures (SO…" at bounding box center [746, 287] width 697 height 32
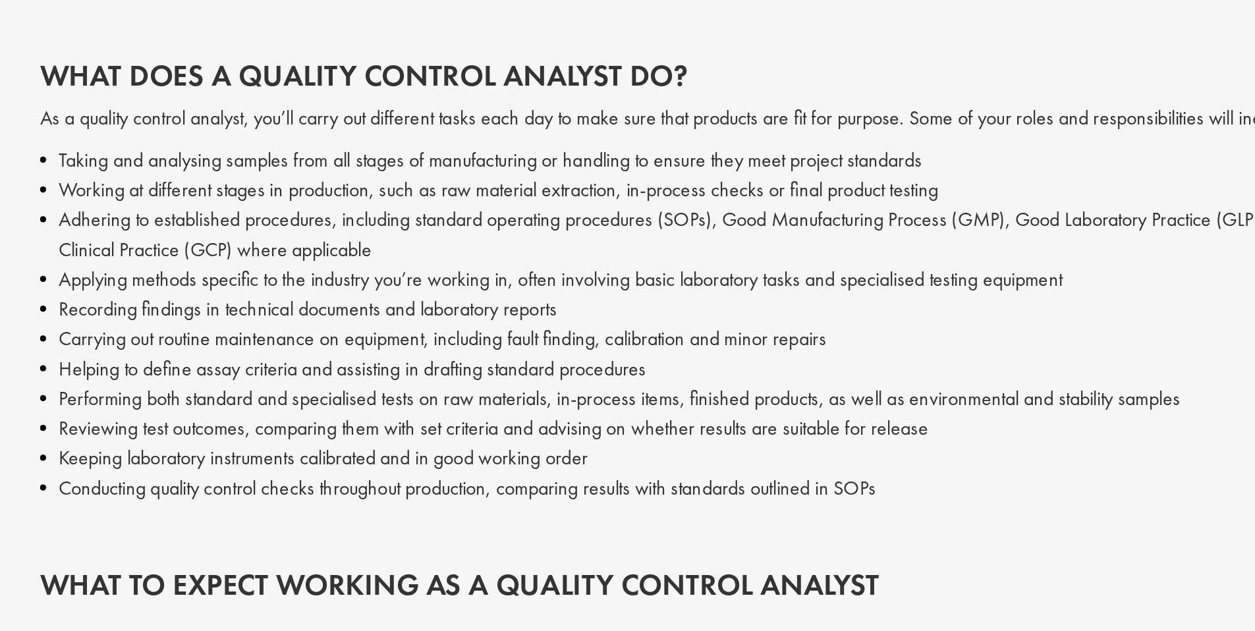
click at [447, 282] on li "Adhering to established procedures, including standard operating procedures (SO…" at bounding box center [746, 287] width 697 height 32
click at [489, 280] on li "Adhering to established procedures, including standard operating procedures (SO…" at bounding box center [746, 287] width 697 height 32
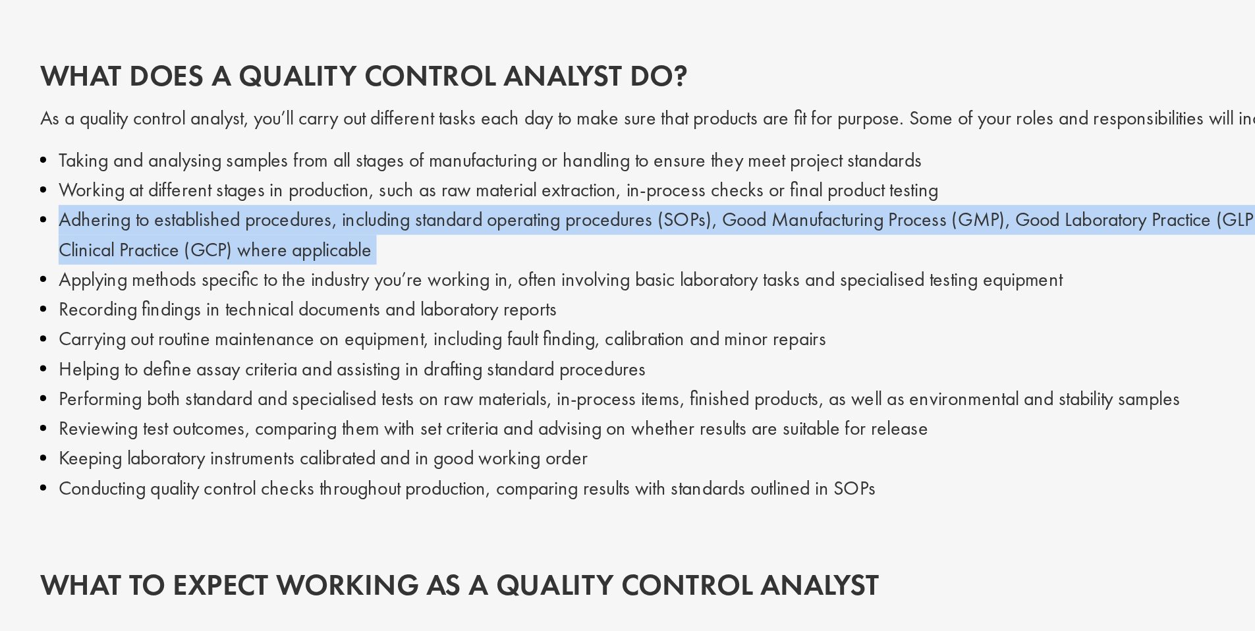
copy li "Adhering to established procedures, including standard operating procedures (SO…"
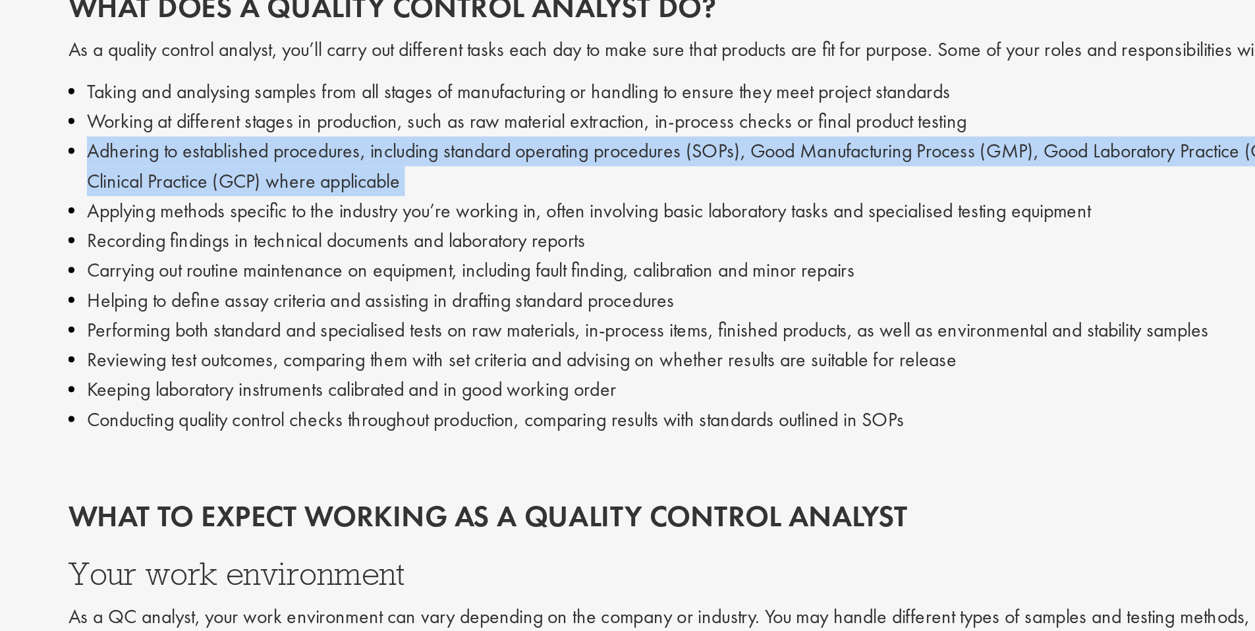
click at [576, 362] on li "Helping to define assay criteria and assisting in drafting standard procedures" at bounding box center [746, 358] width 697 height 16
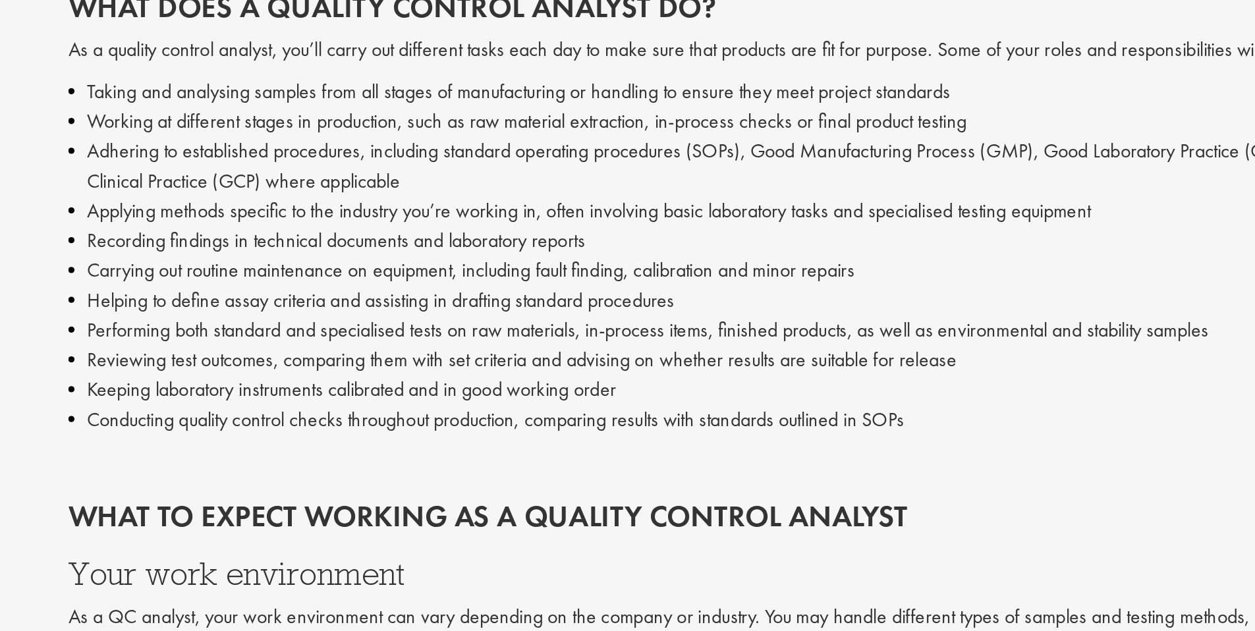
click at [576, 362] on li "Helping to define assay criteria and assisting in drafting standard procedures" at bounding box center [746, 358] width 697 height 16
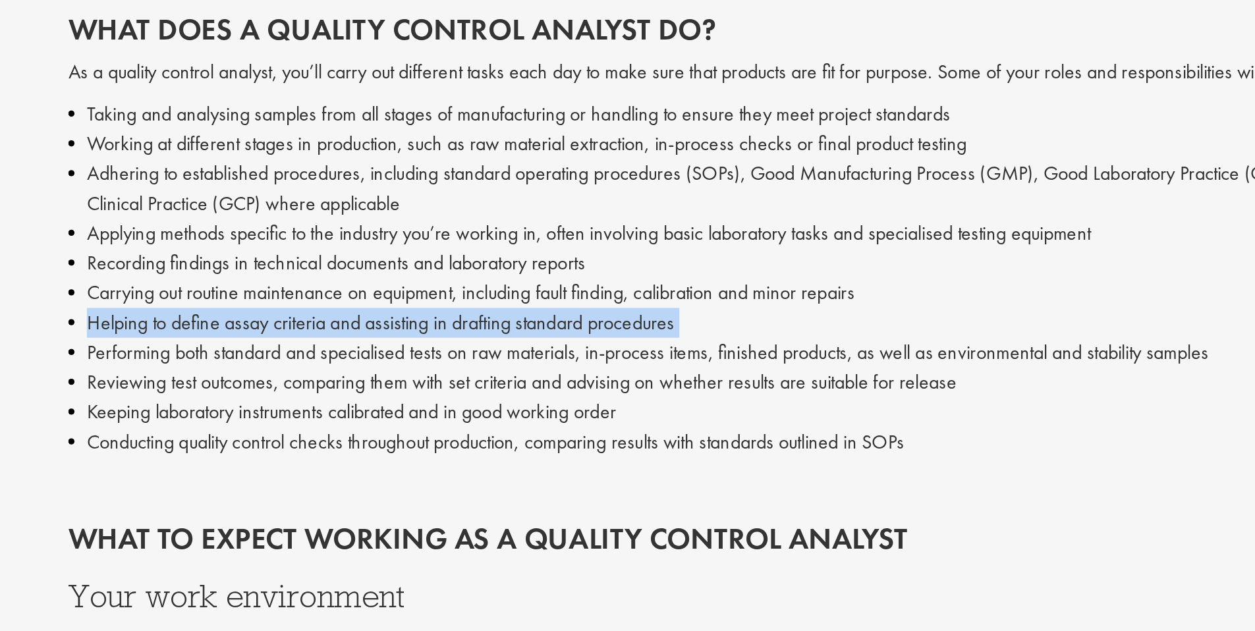
click at [646, 347] on li "Carrying out routine maintenance on equipment, including fault finding, calibra…" at bounding box center [746, 342] width 697 height 16
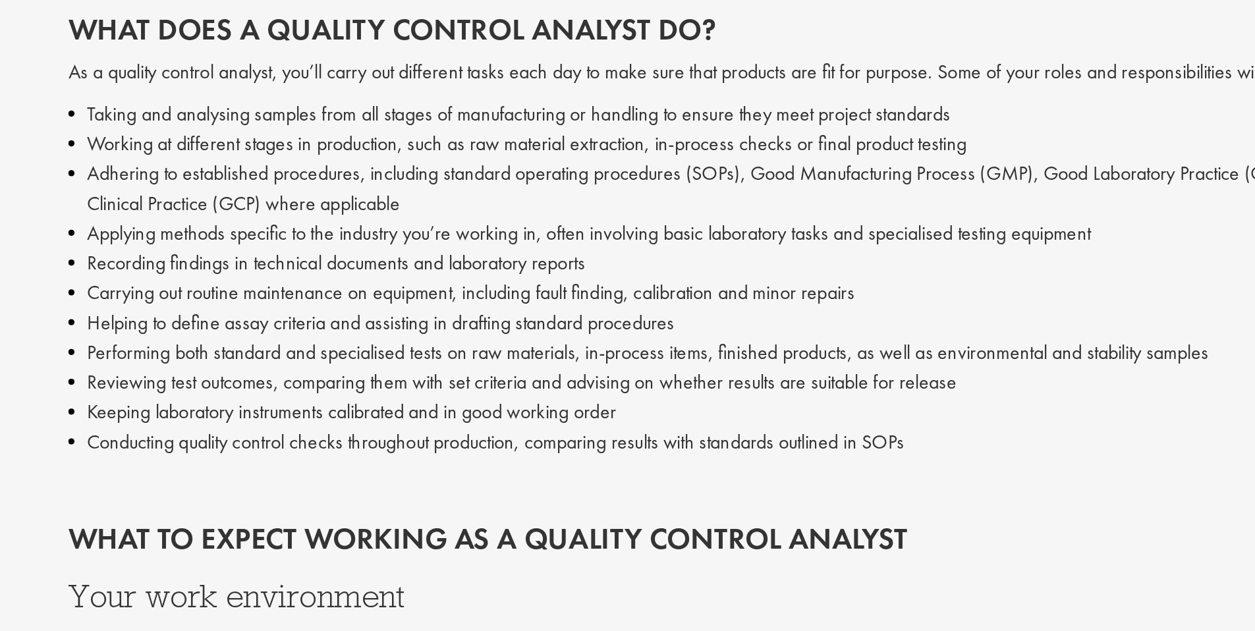
click at [646, 347] on li "Carrying out routine maintenance on equipment, including fault finding, calibra…" at bounding box center [746, 342] width 697 height 16
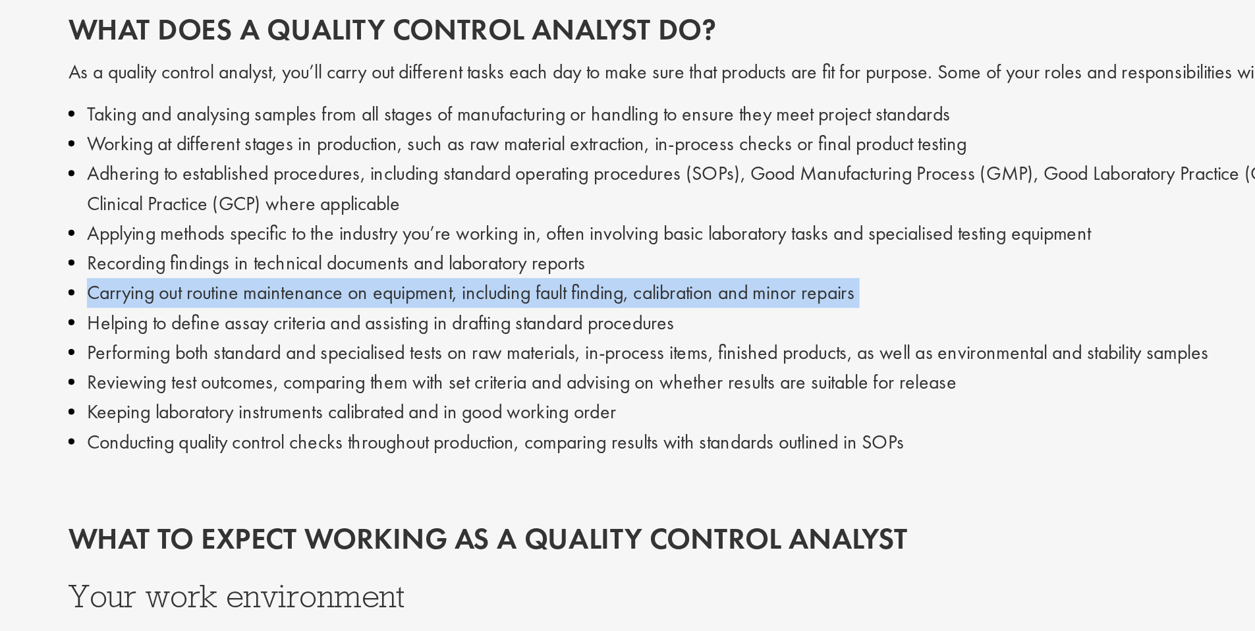
click at [646, 362] on li "Helping to define assay criteria and assisting in drafting standard procedures" at bounding box center [746, 358] width 697 height 16
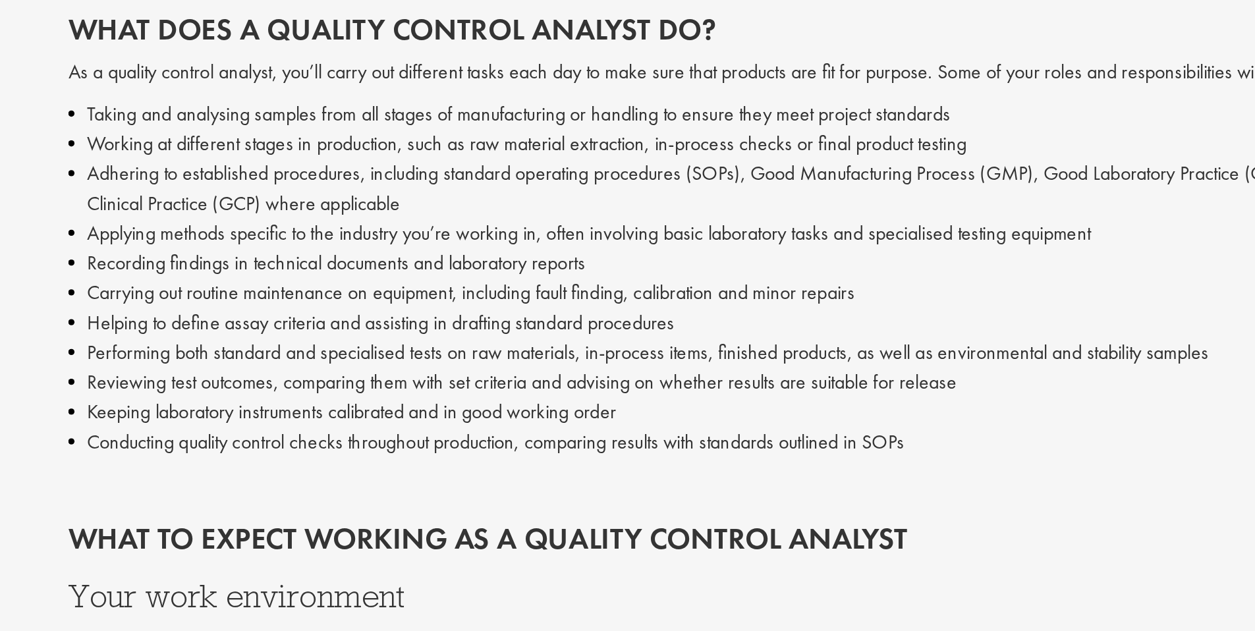
click at [646, 362] on li "Helping to define assay criteria and assisting in drafting standard procedures" at bounding box center [746, 358] width 697 height 16
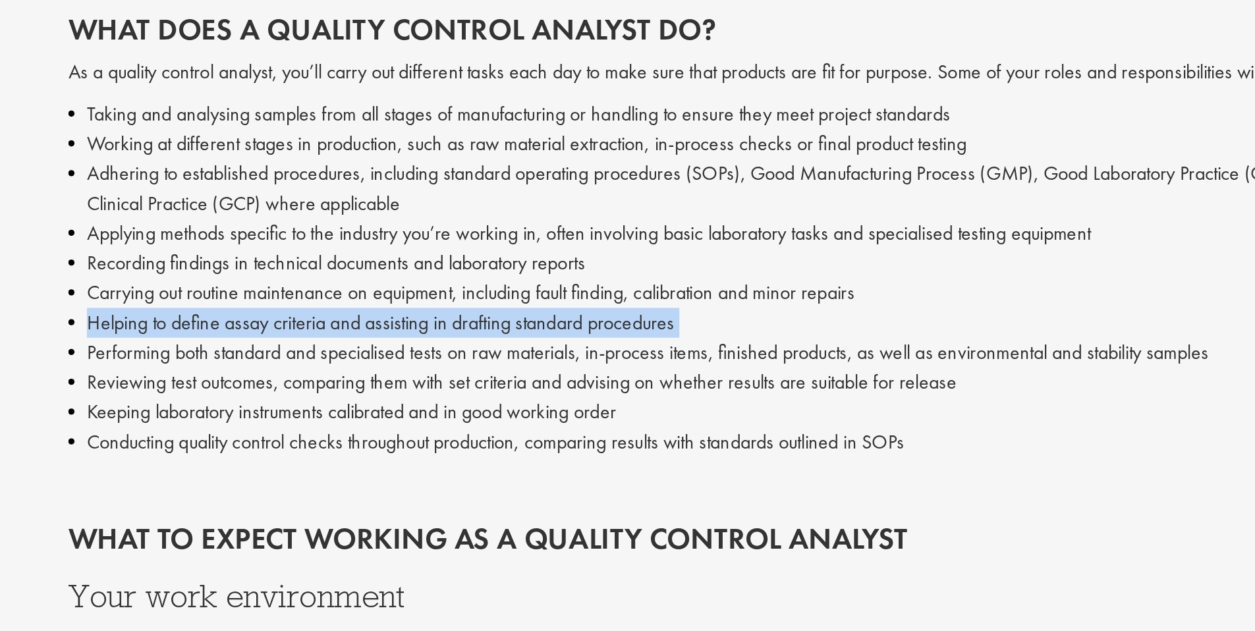
click at [676, 385] on li "Reviewing test outcomes, comparing them with set criteria and advising on wheth…" at bounding box center [746, 389] width 697 height 16
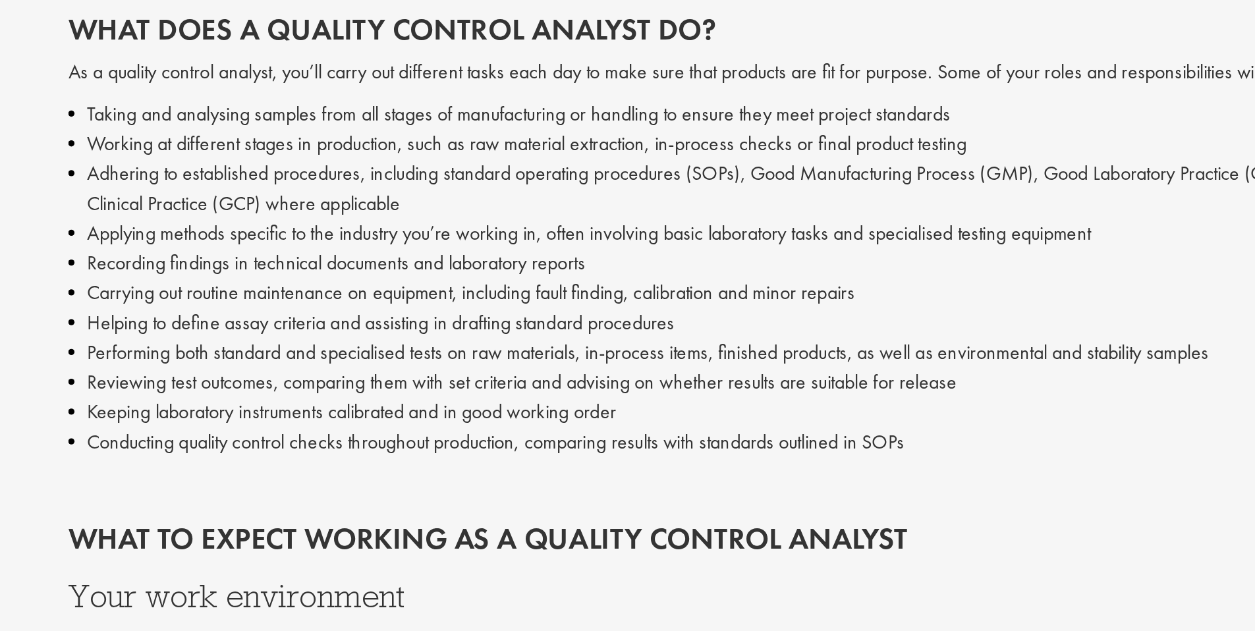
drag, startPoint x: 874, startPoint y: 428, endPoint x: 400, endPoint y: 250, distance: 506.5
click at [399, 250] on ul "Taking and analysing samples from all stages of manufacturing or handling to en…" at bounding box center [746, 334] width 697 height 190
copy ul "Loremi dol sitametco adipisc elit sed doeius te incididuntutl et dolorema al en…"
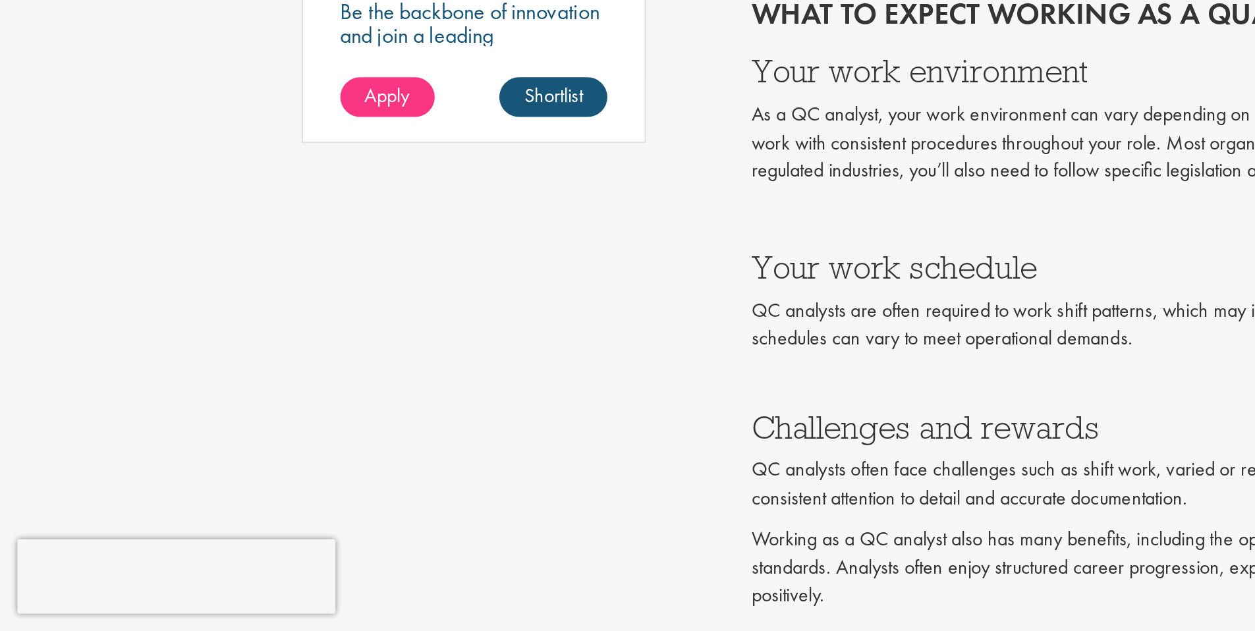
click at [495, 481] on p "QC analysts are often required to work shift patterns, which may include rotati…" at bounding box center [746, 469] width 697 height 30
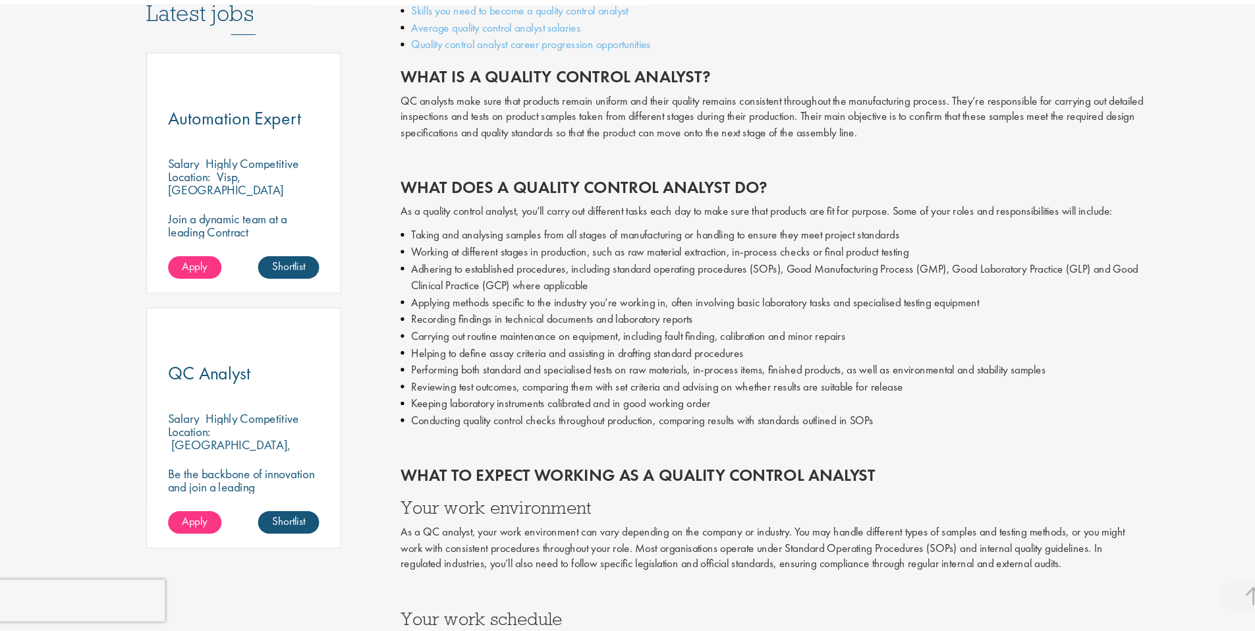
scroll to position [706, 0]
